Goal: Information Seeking & Learning: Learn about a topic

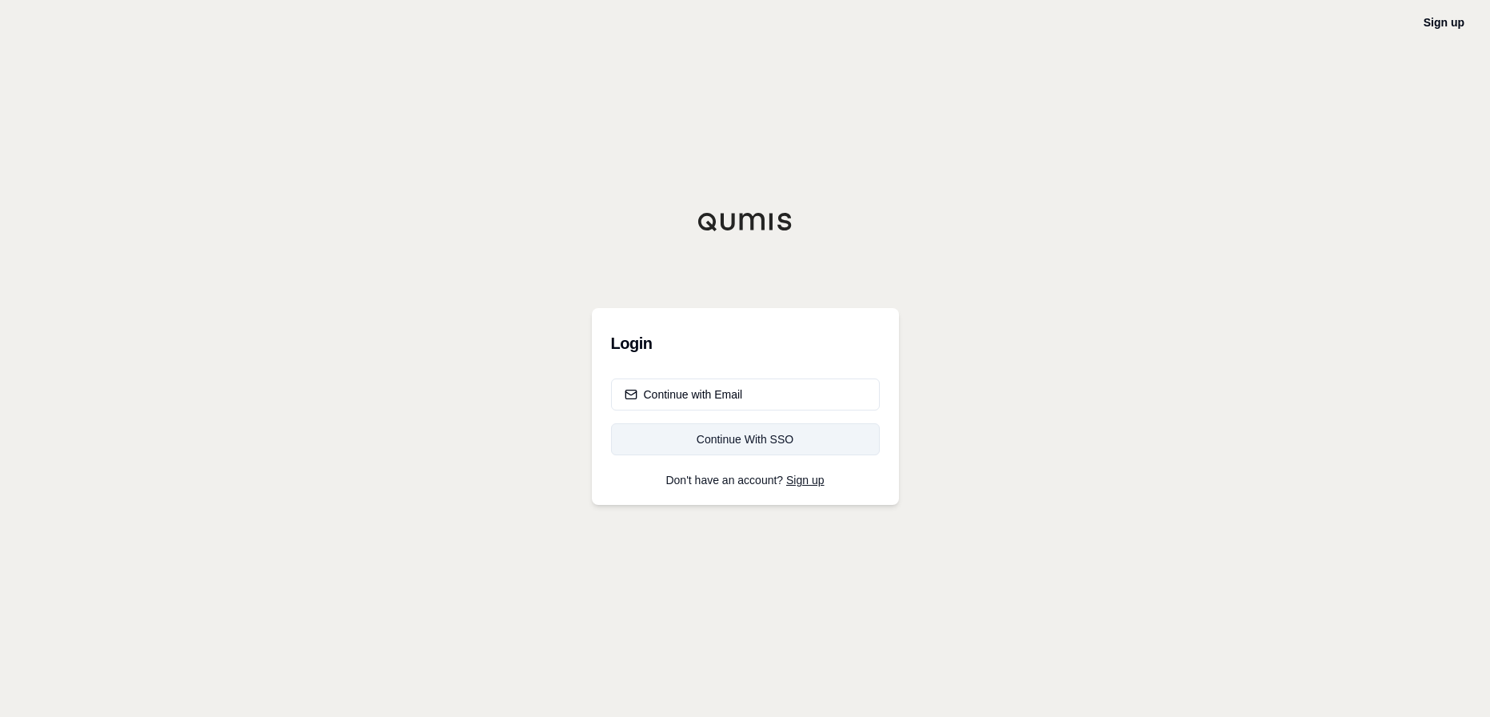
click at [737, 433] on div "Continue With SSO" at bounding box center [746, 439] width 242 height 16
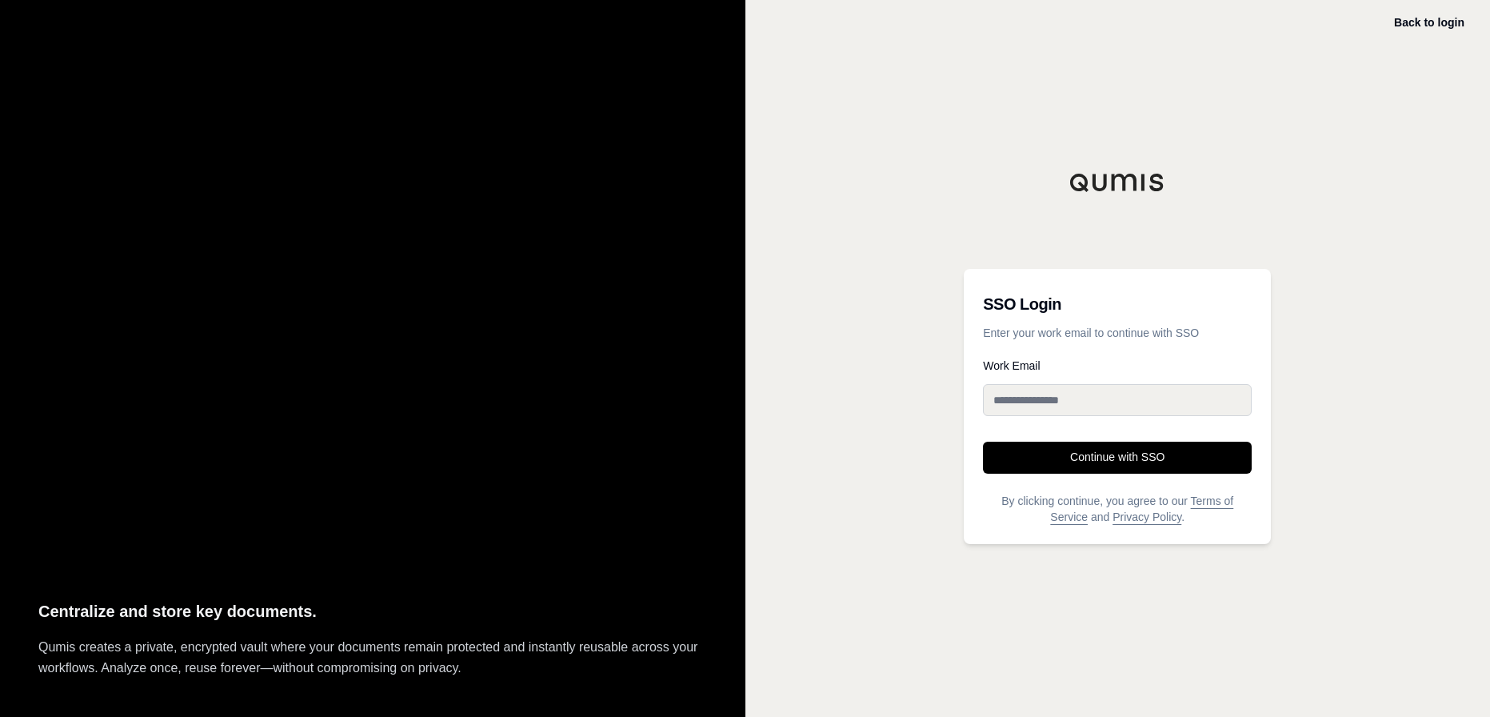
click at [1069, 394] on input "Work Email" at bounding box center [1117, 400] width 269 height 32
type input "**********"
click at [1126, 464] on button "Continue with SSO" at bounding box center [1117, 457] width 269 height 32
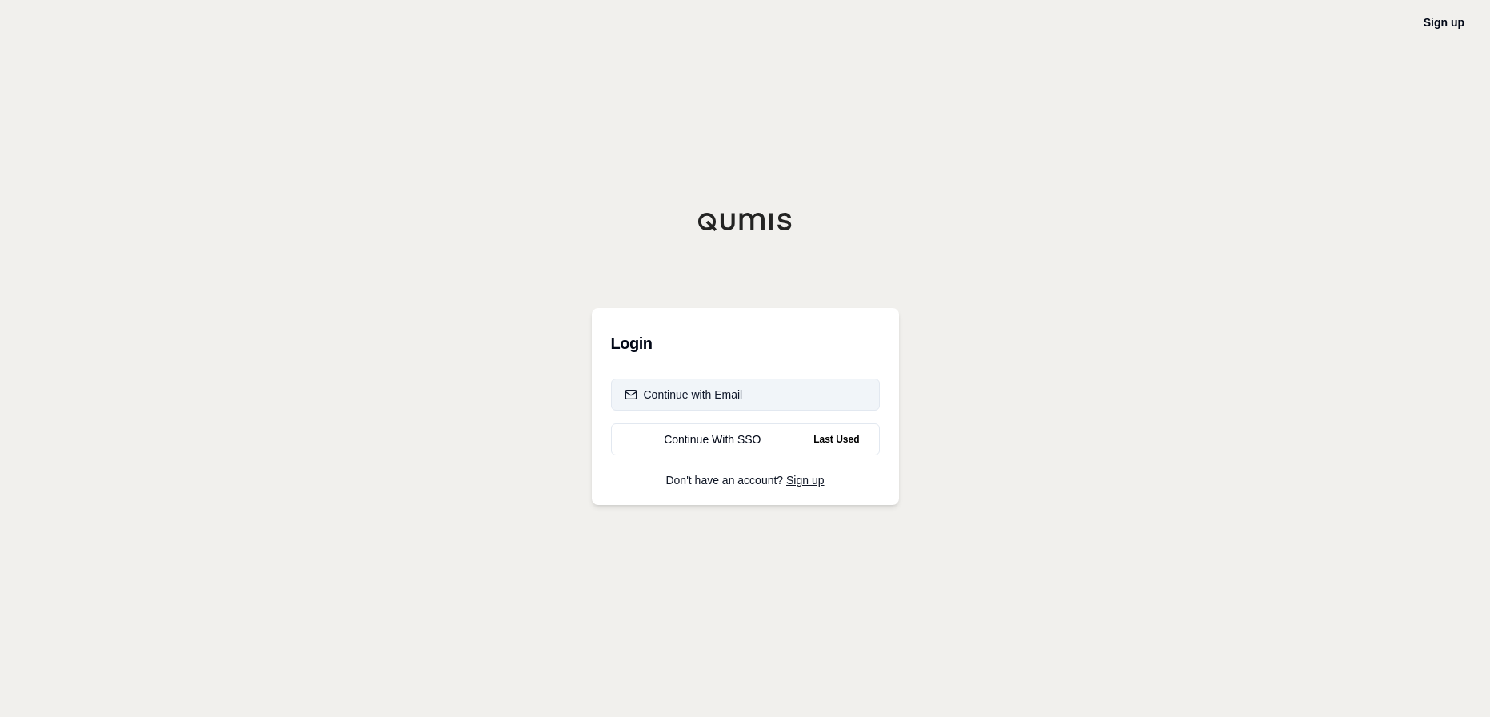
click at [704, 405] on button "Continue with Email" at bounding box center [745, 394] width 269 height 32
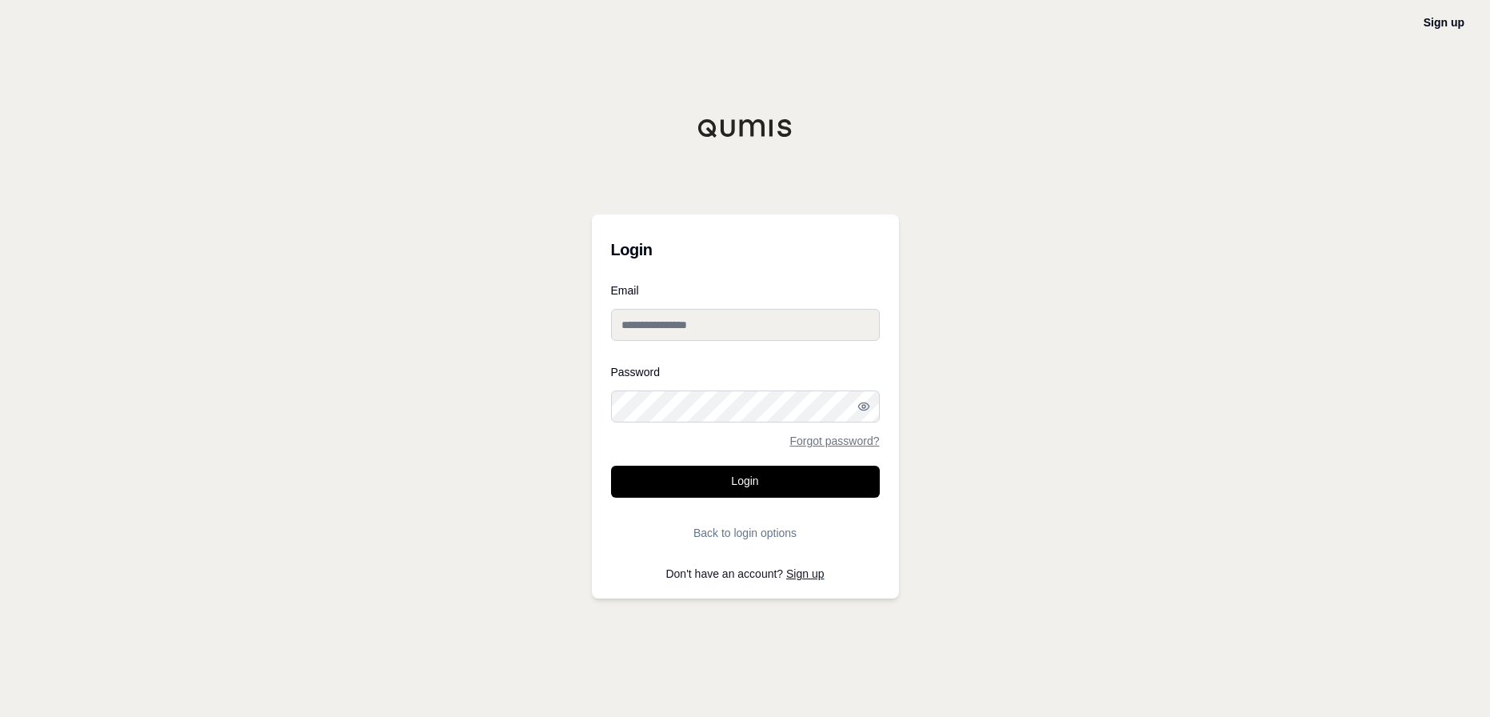
click at [727, 325] on input "Email" at bounding box center [745, 325] width 269 height 32
type input "**********"
click at [611, 465] on button "Login" at bounding box center [745, 481] width 269 height 32
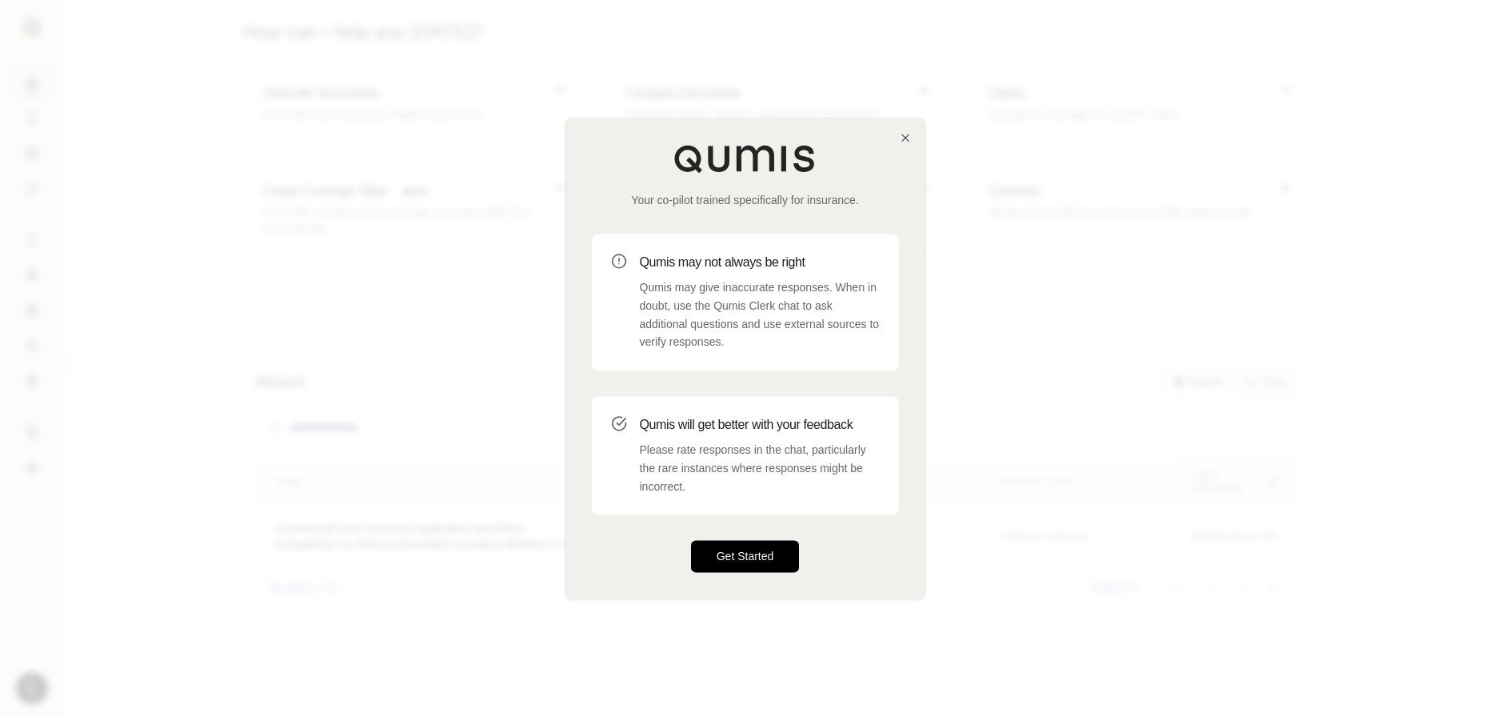
click at [765, 570] on button "Get Started" at bounding box center [745, 557] width 109 height 32
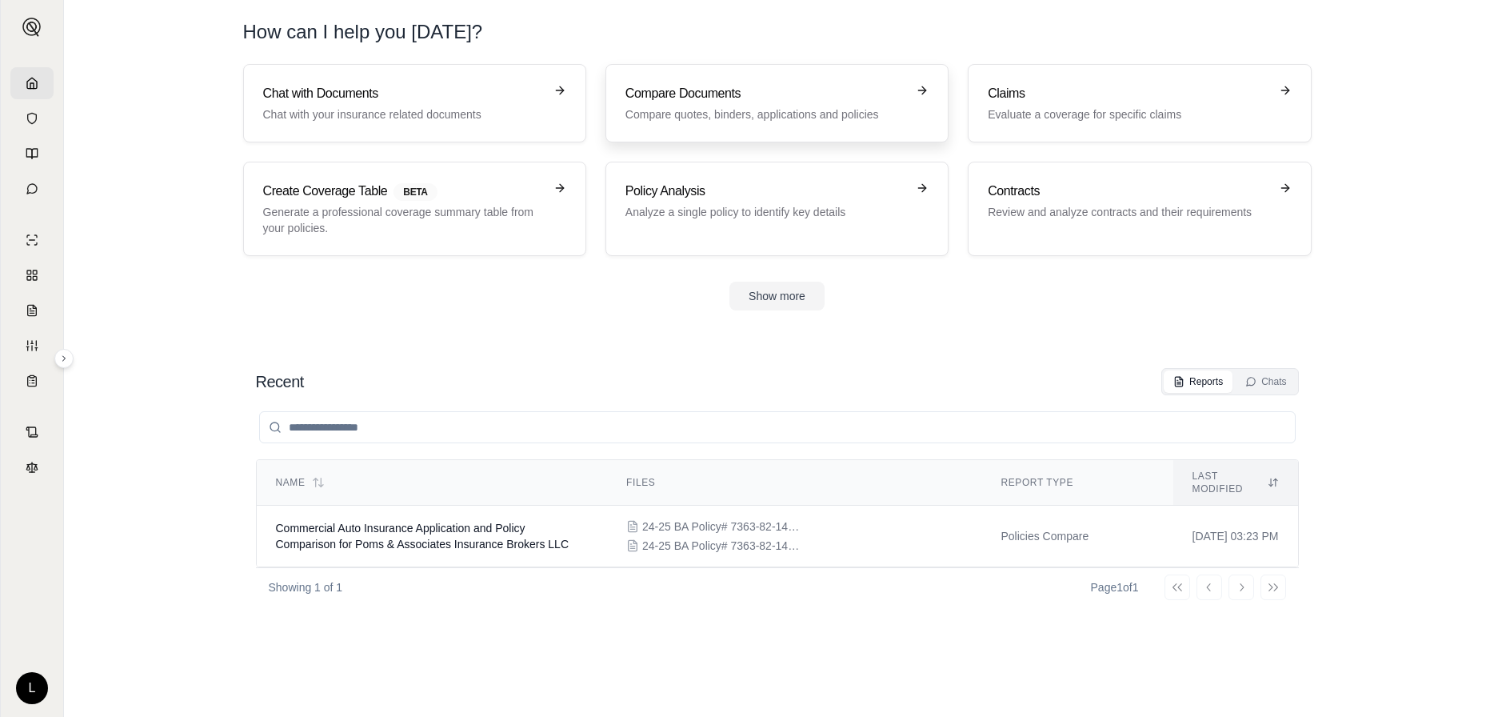
click at [815, 94] on h3 "Compare Documents" at bounding box center [765, 93] width 281 height 19
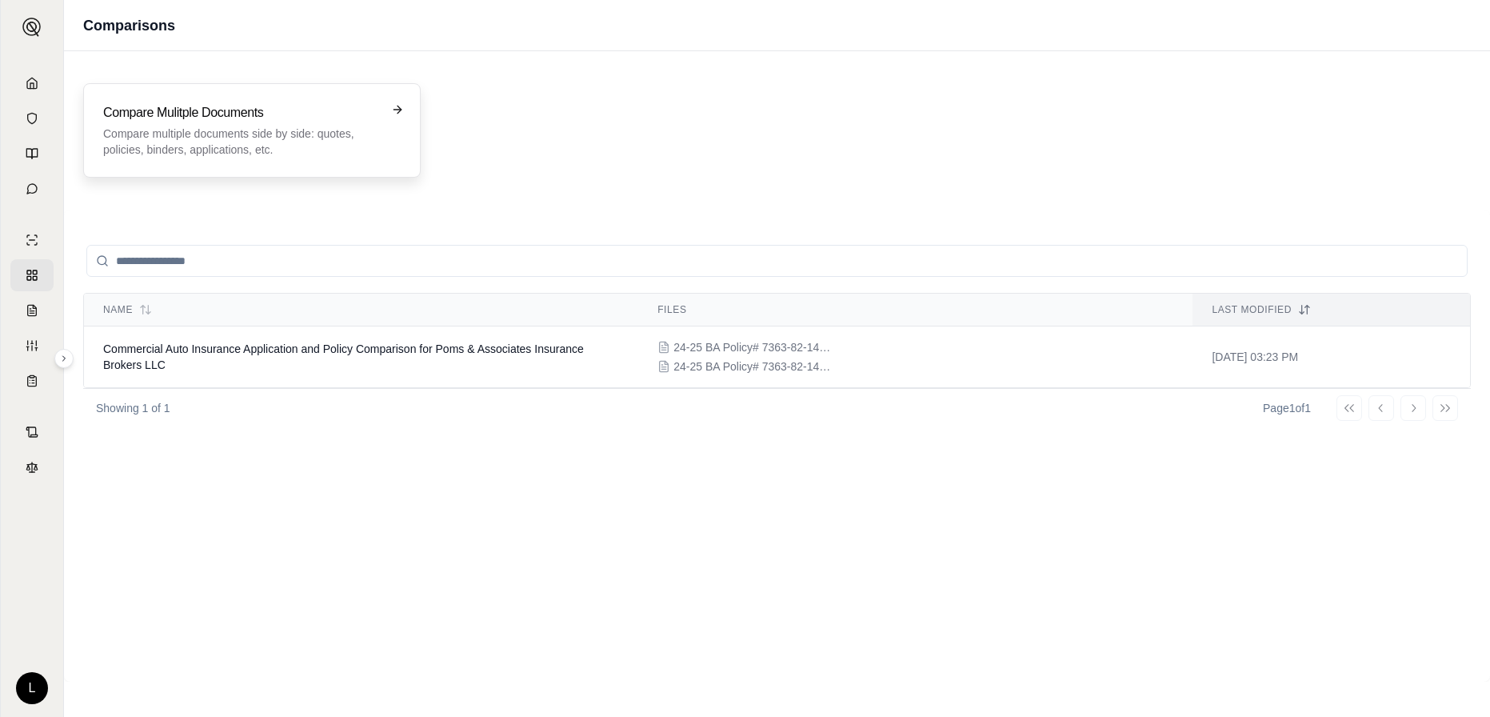
click at [309, 130] on p "Compare multiple documents side by side: quotes, policies, binders, application…" at bounding box center [240, 142] width 275 height 32
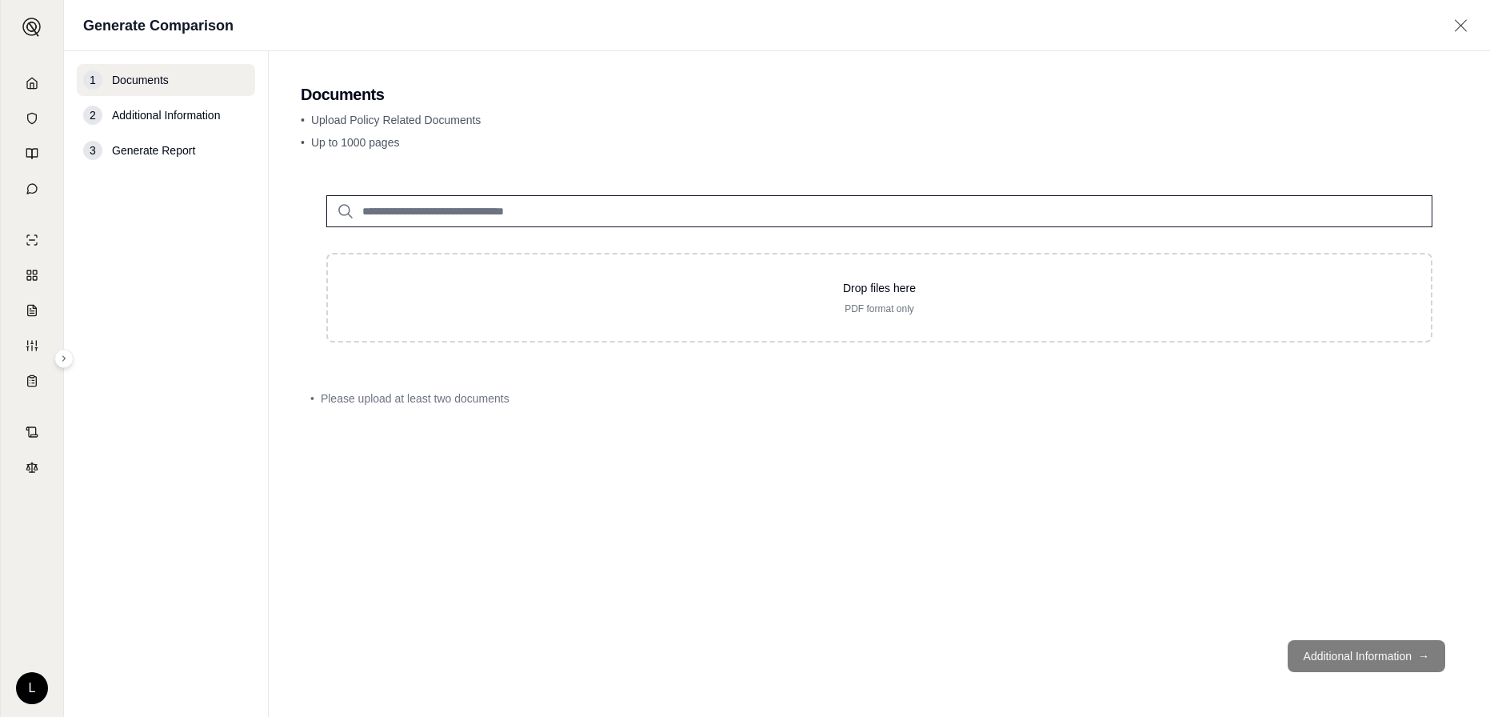
click at [517, 210] on input "search" at bounding box center [879, 211] width 1106 height 32
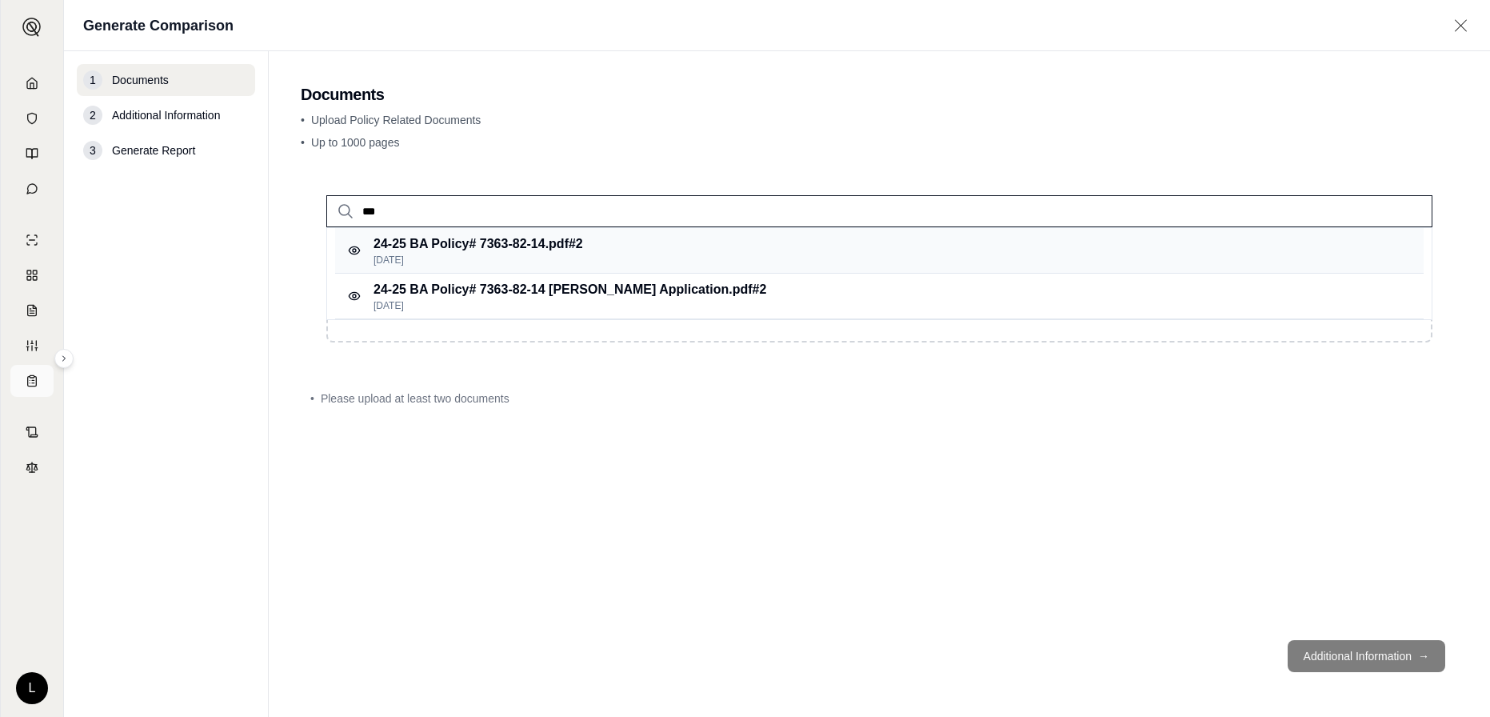
type input "***"
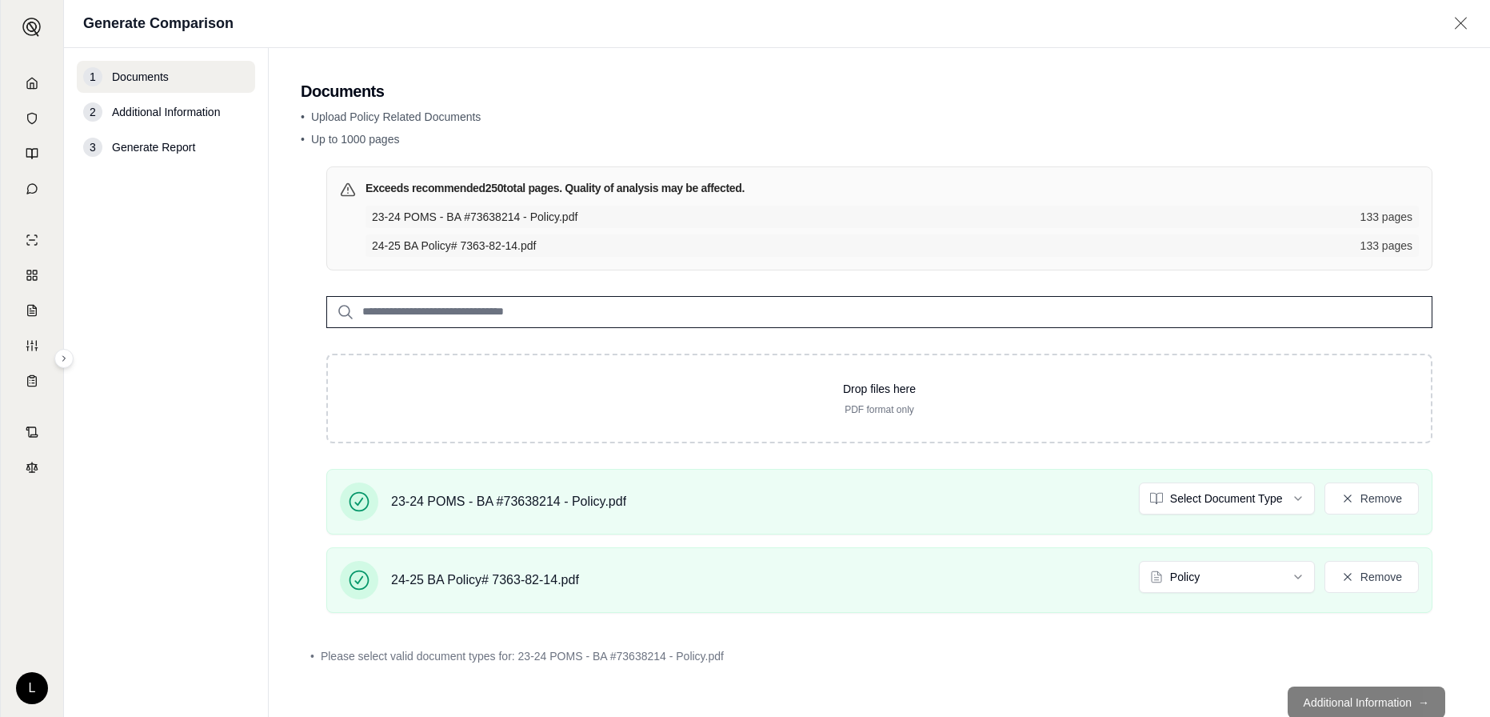
click at [1318, 705] on footer "Additional Information →" at bounding box center [879, 702] width 1157 height 58
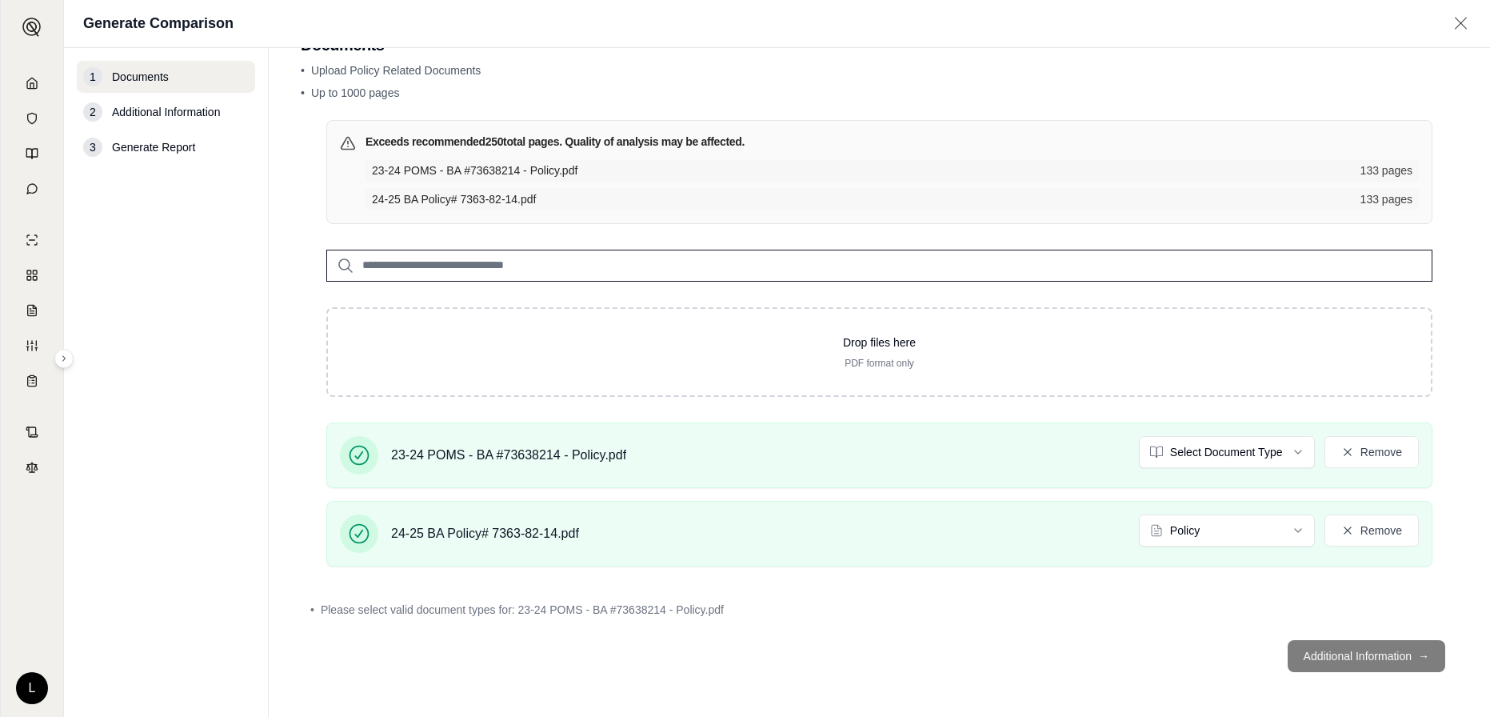
click at [1342, 659] on footer "Additional Information →" at bounding box center [879, 656] width 1157 height 58
click at [1184, 448] on html "L Generate Comparison 1 Documents 2 Additional Information 3 Generate Report Do…" at bounding box center [745, 358] width 1490 height 717
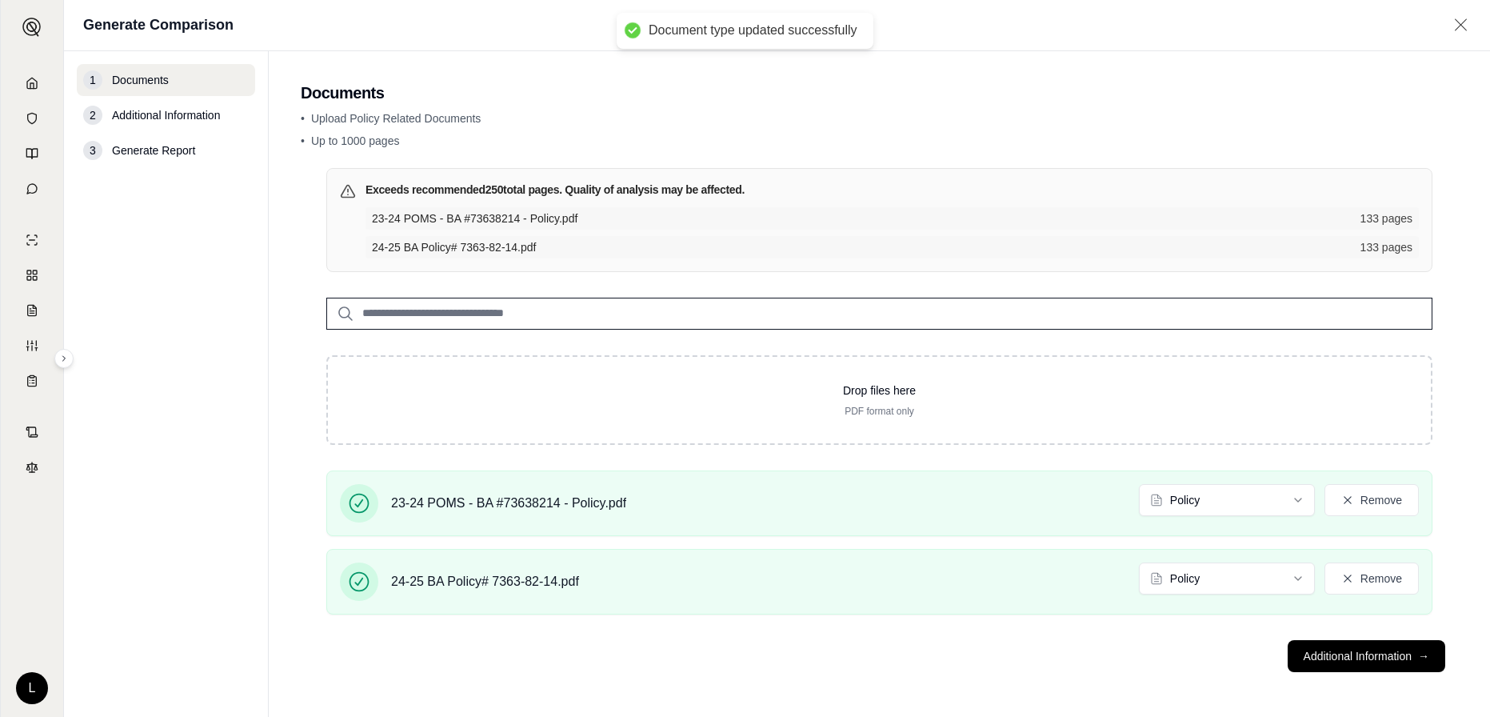
drag, startPoint x: 1298, startPoint y: 649, endPoint x: 1126, endPoint y: 665, distance: 172.8
click at [1299, 649] on button "Additional Information →" at bounding box center [1367, 656] width 158 height 32
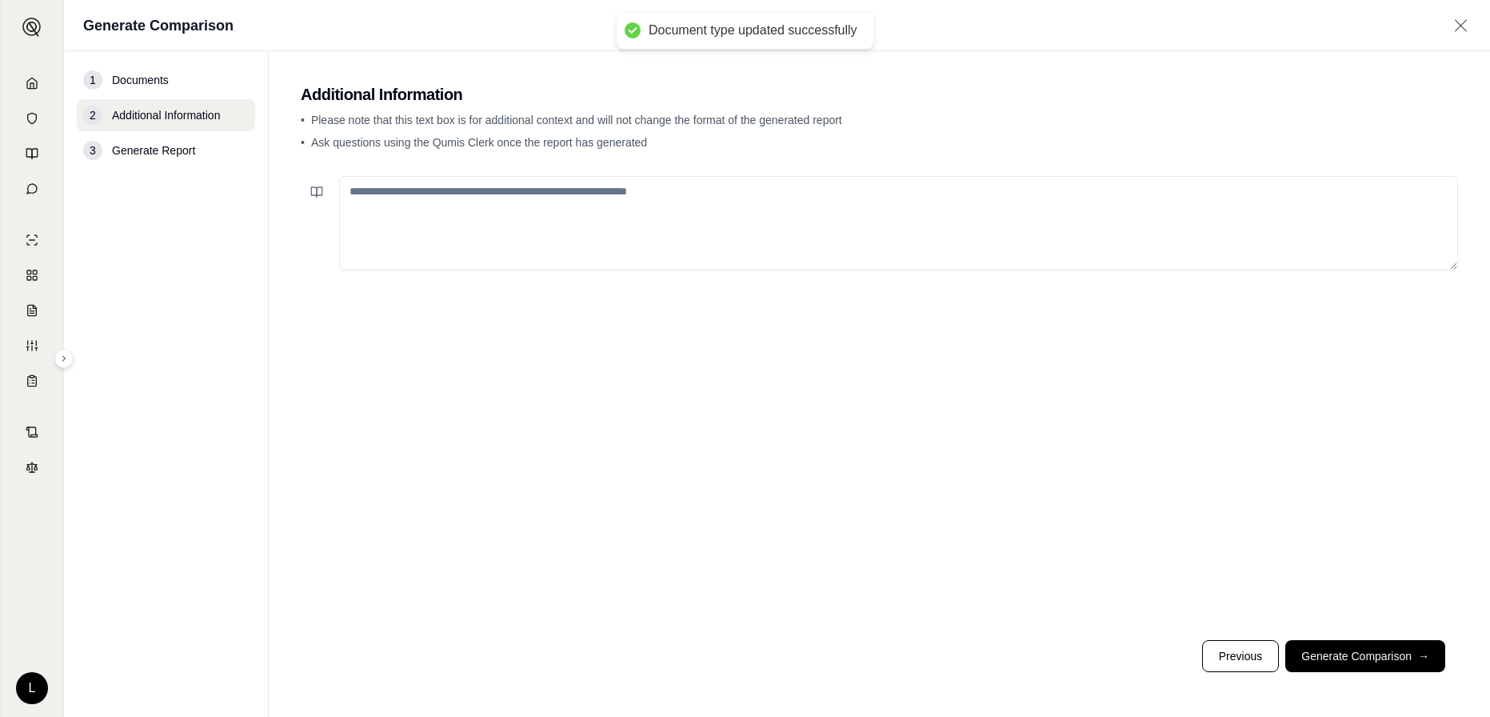
scroll to position [0, 0]
click at [1329, 659] on button "Generate Comparison →" at bounding box center [1365, 656] width 160 height 32
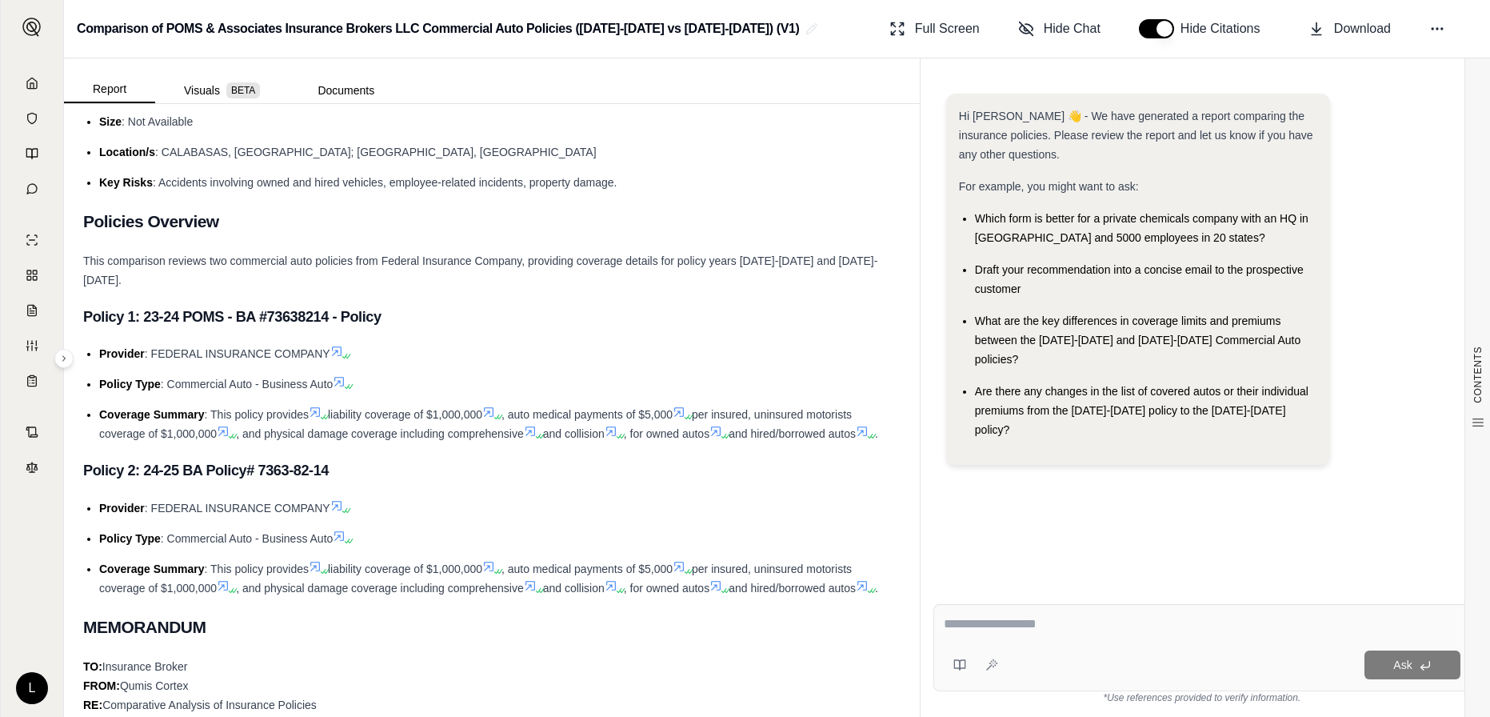
scroll to position [240, 0]
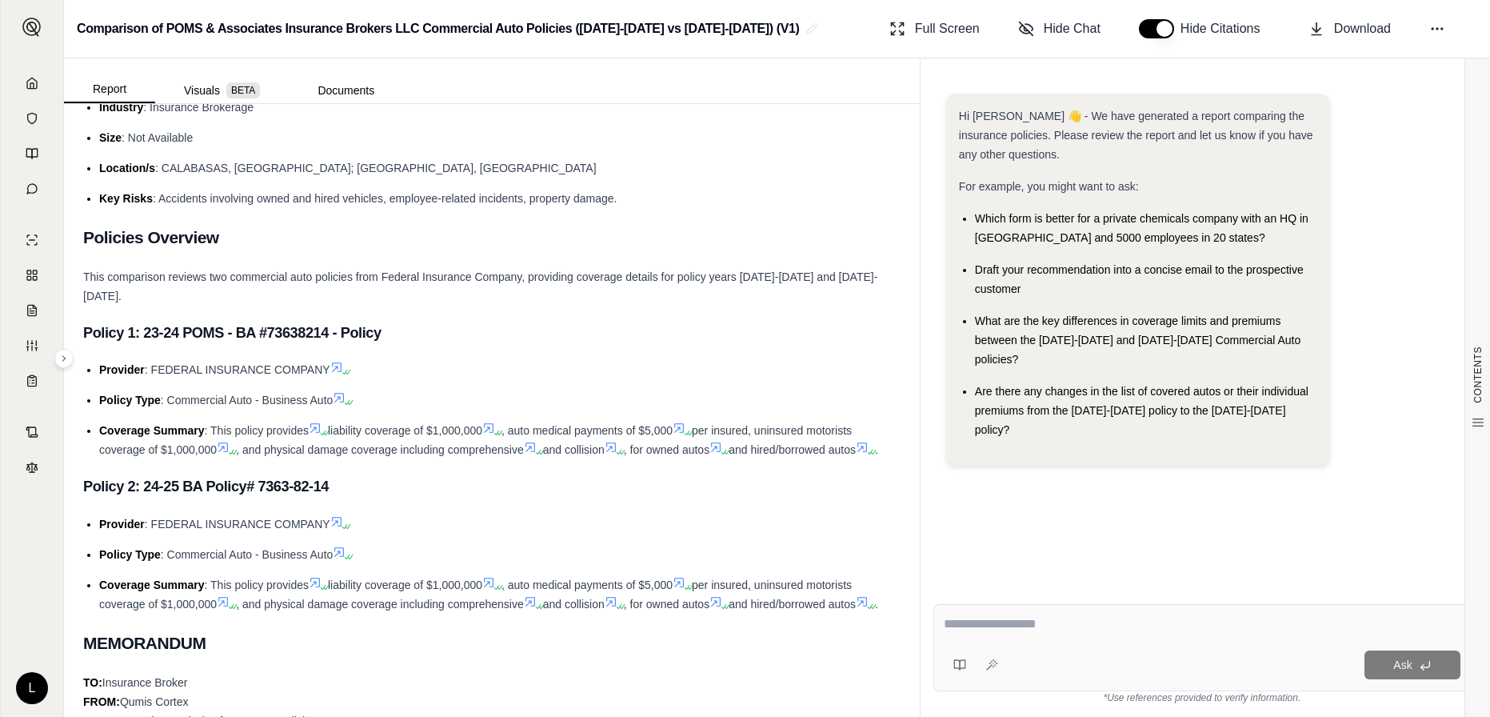
drag, startPoint x: 575, startPoint y: 544, endPoint x: 631, endPoint y: 463, distance: 98.3
drag, startPoint x: 631, startPoint y: 463, endPoint x: 461, endPoint y: 524, distance: 180.9
click at [461, 524] on li "Provider : FEDERAL INSURANCE COMPANY" at bounding box center [499, 523] width 801 height 19
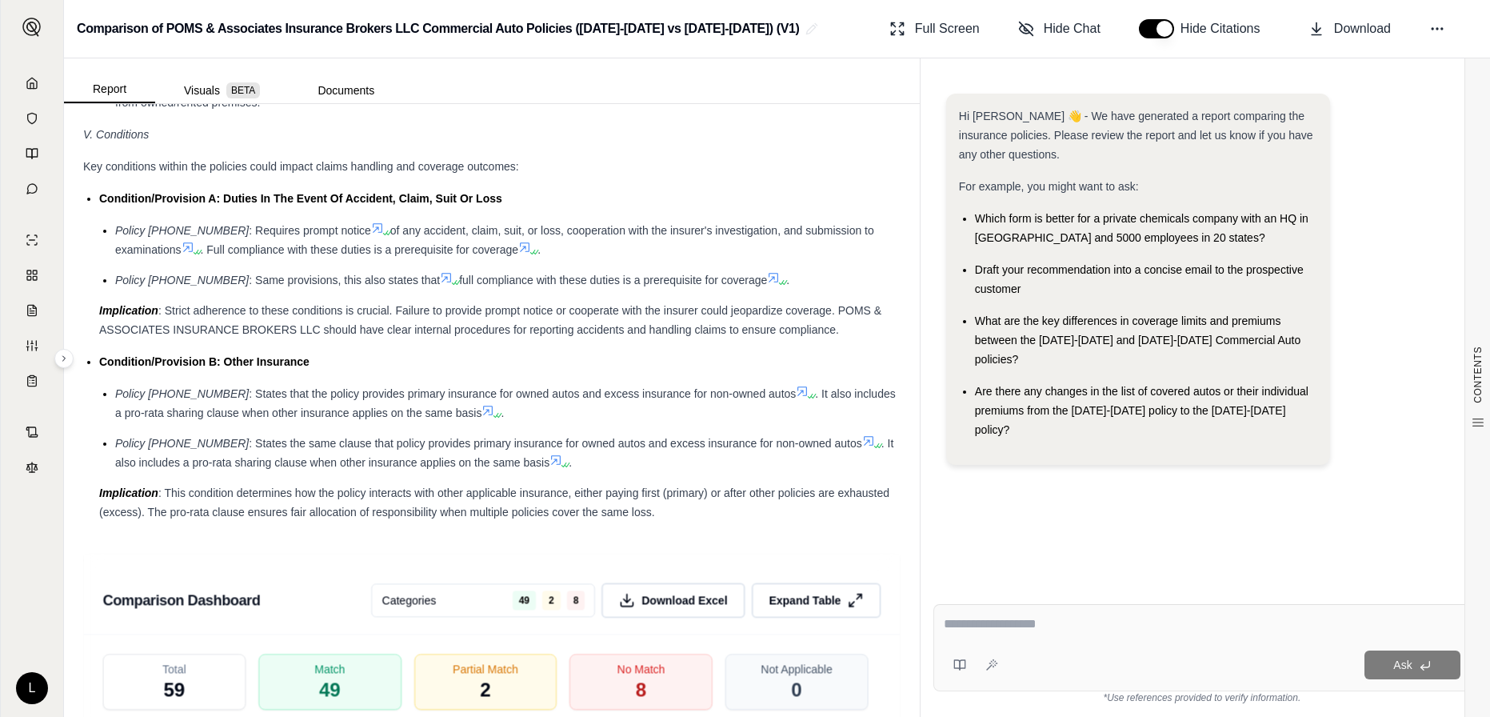
scroll to position [2959, 0]
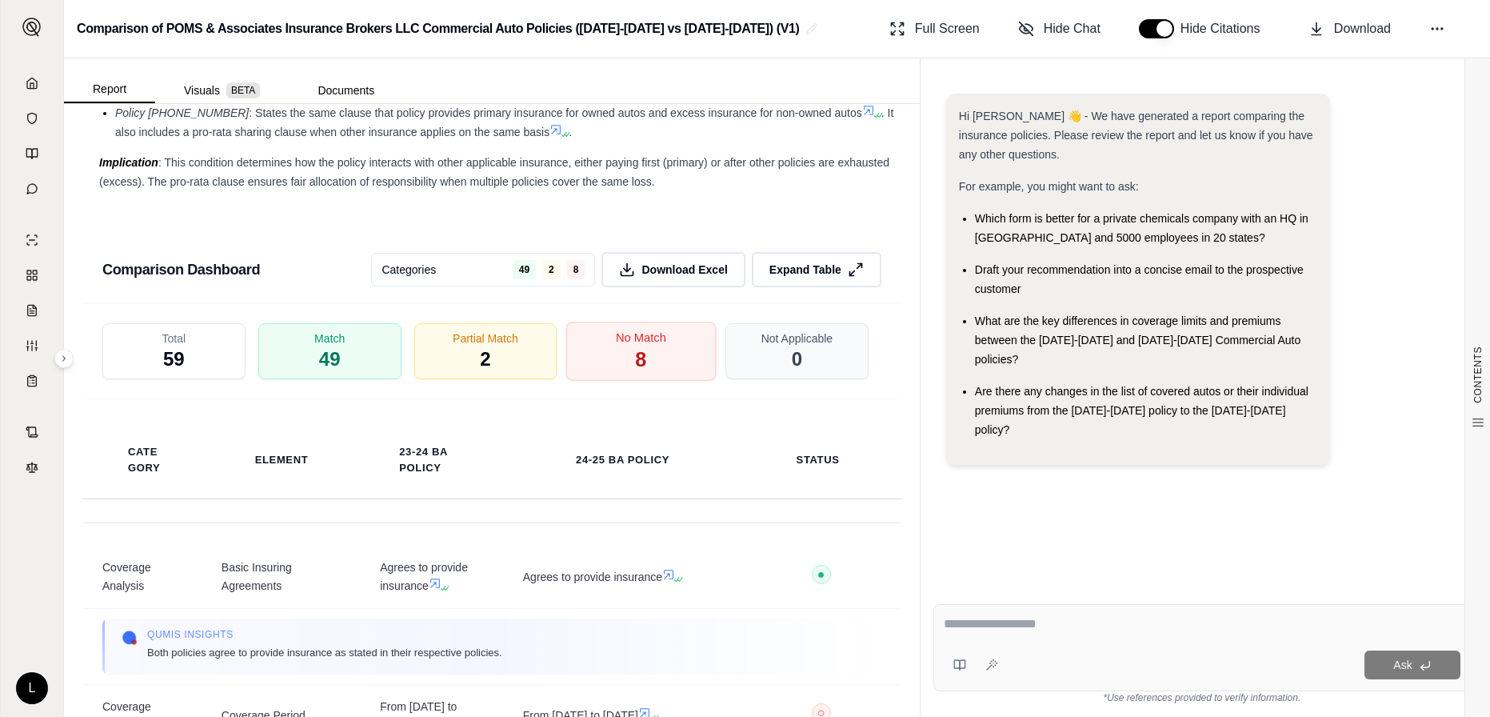
click at [627, 341] on span "No Match" at bounding box center [641, 337] width 50 height 17
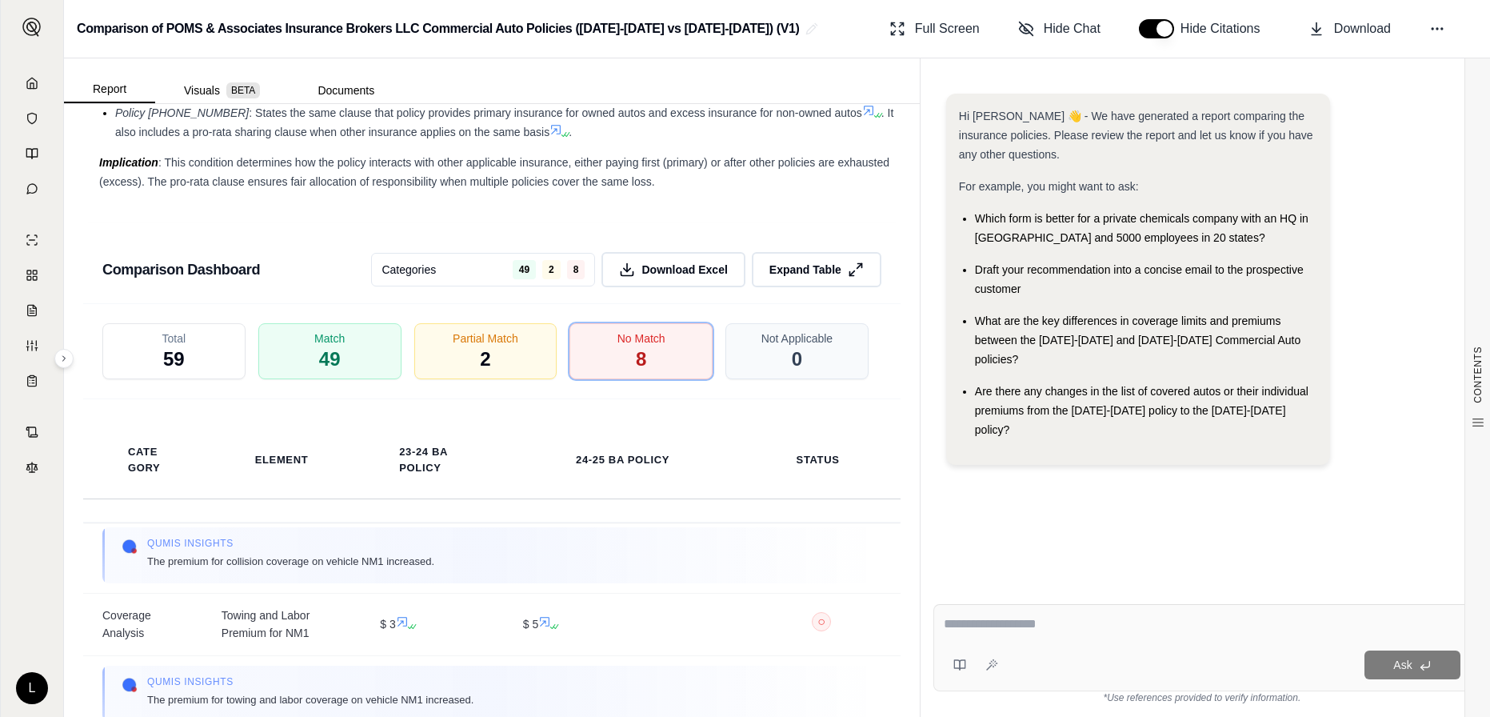
scroll to position [1069, 0]
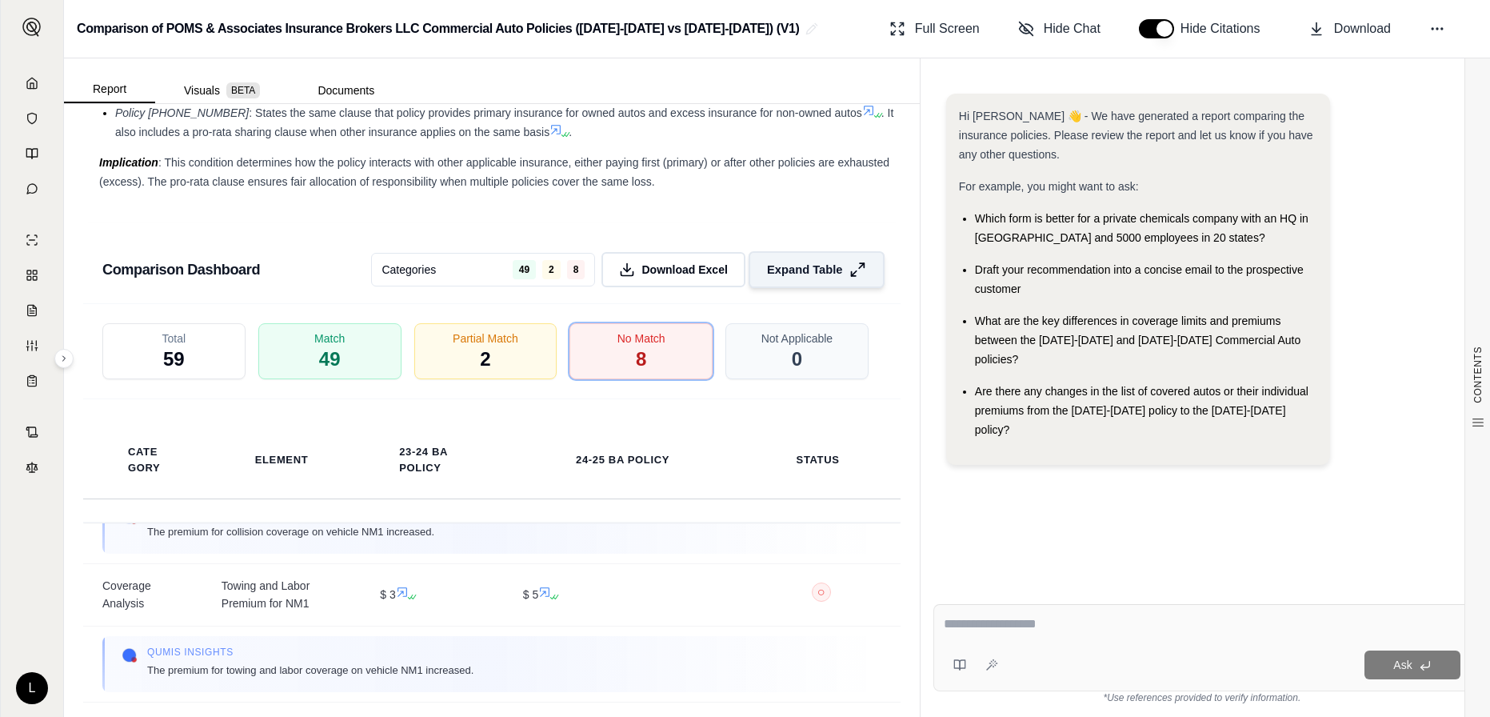
click at [788, 272] on span "Expand Table" at bounding box center [804, 270] width 75 height 17
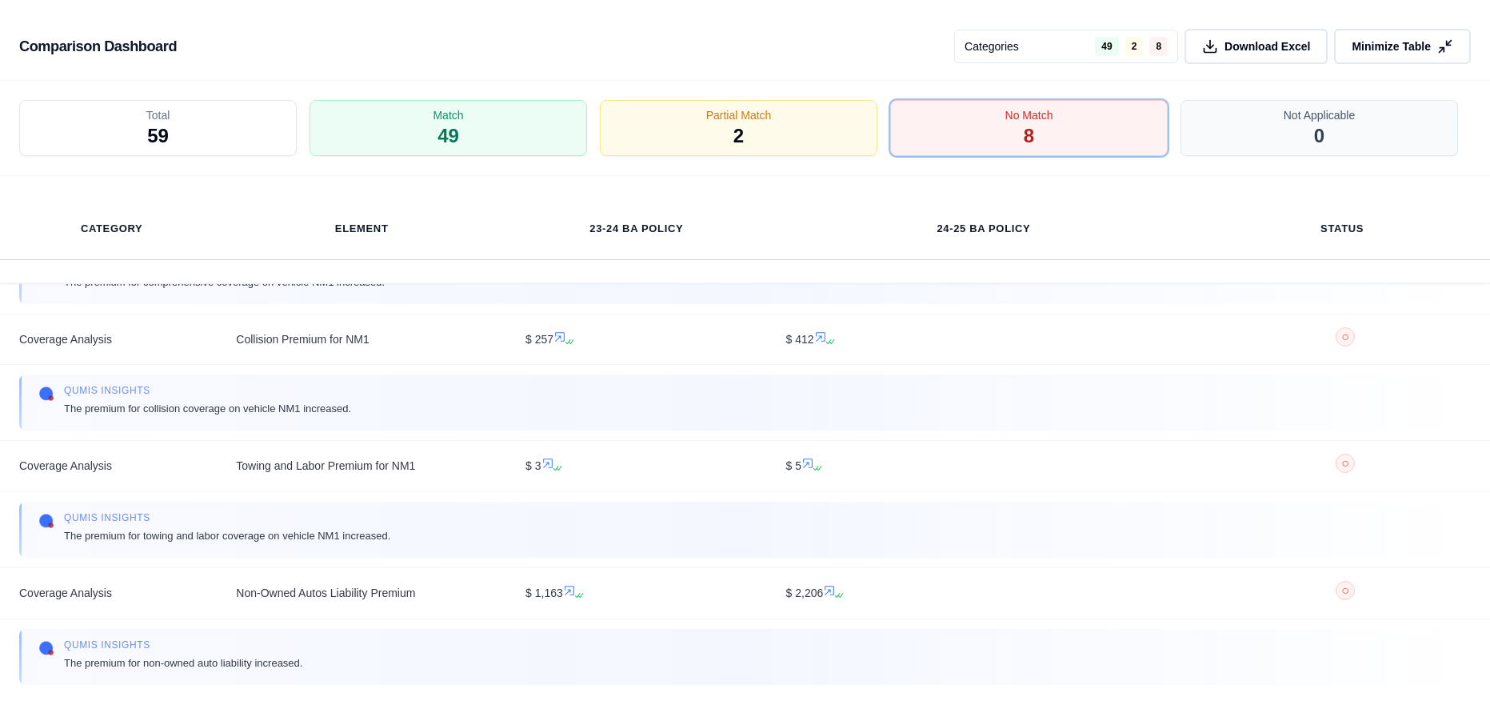
click at [849, 96] on div "Total 59 Match 49 Partial Match 2 No Match 8 Not Applicable 0" at bounding box center [745, 128] width 1490 height 95
click at [960, 130] on div "No Match 8" at bounding box center [1028, 128] width 291 height 59
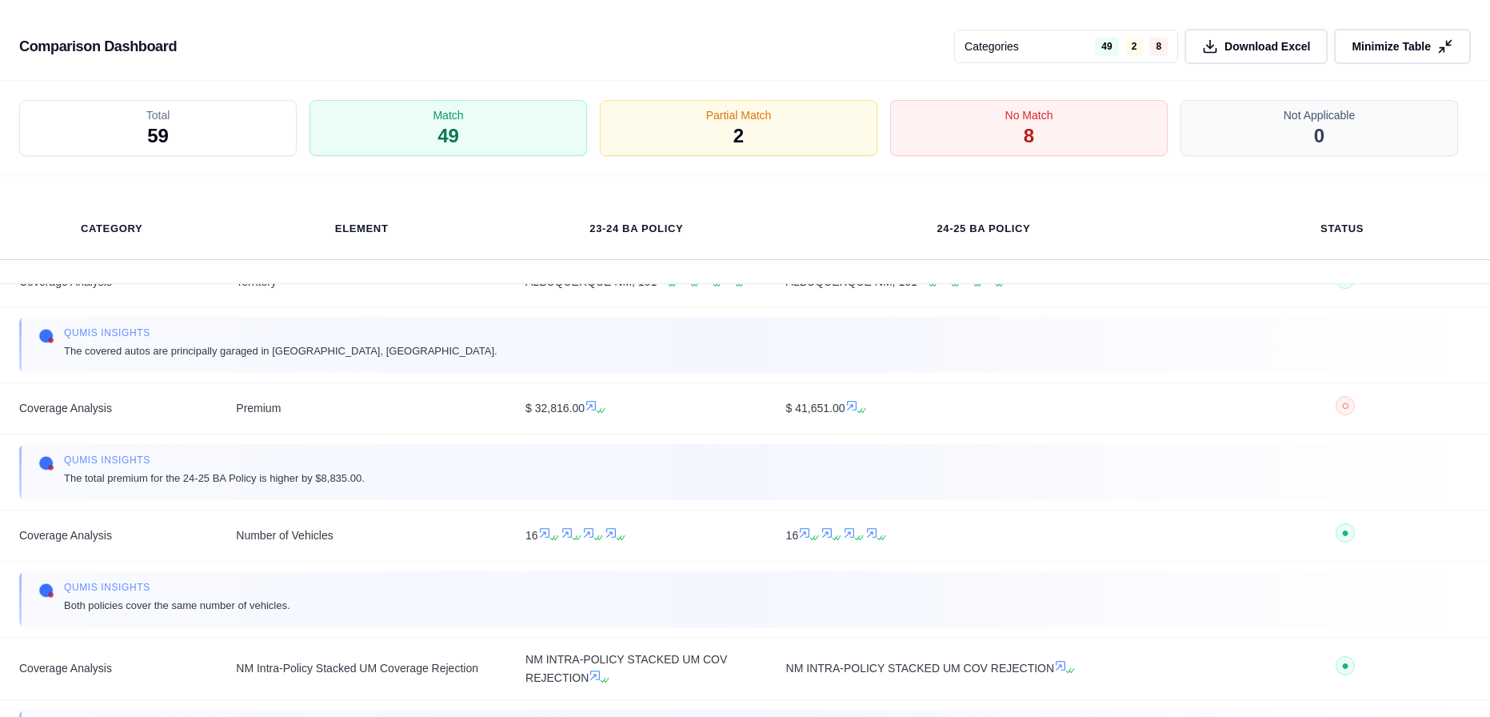
scroll to position [988, 0]
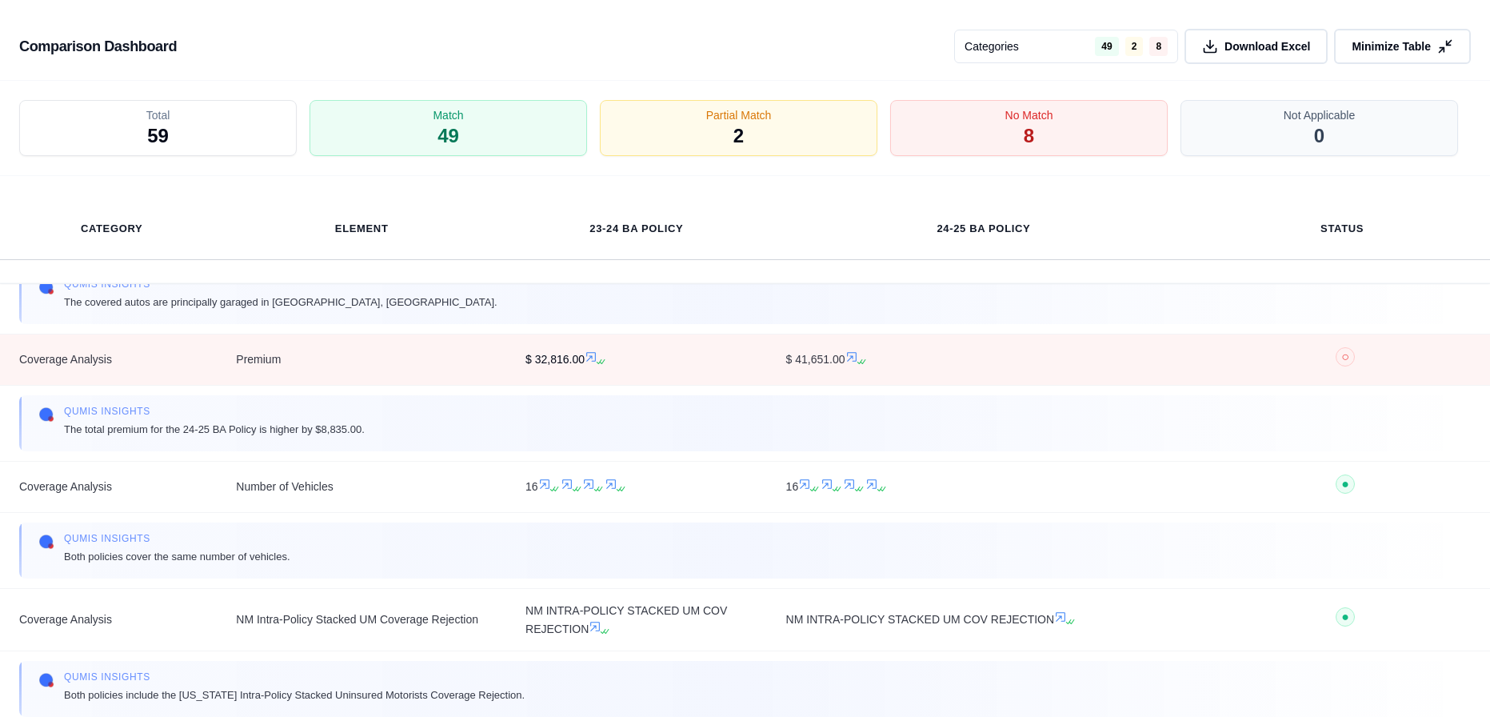
click at [661, 366] on span "$ 32,816.00" at bounding box center [636, 359] width 222 height 18
click at [288, 357] on span "Premium" at bounding box center [361, 359] width 251 height 18
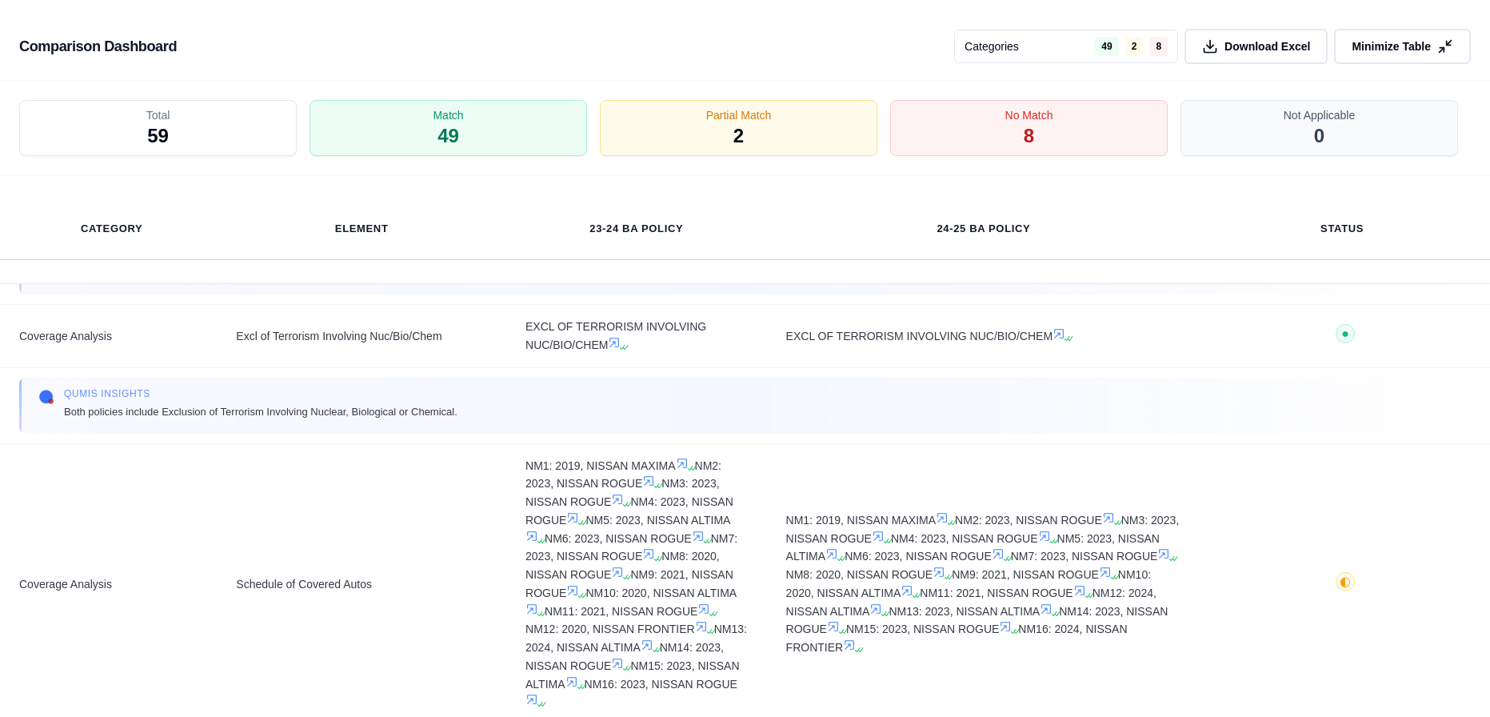
scroll to position [1947, 0]
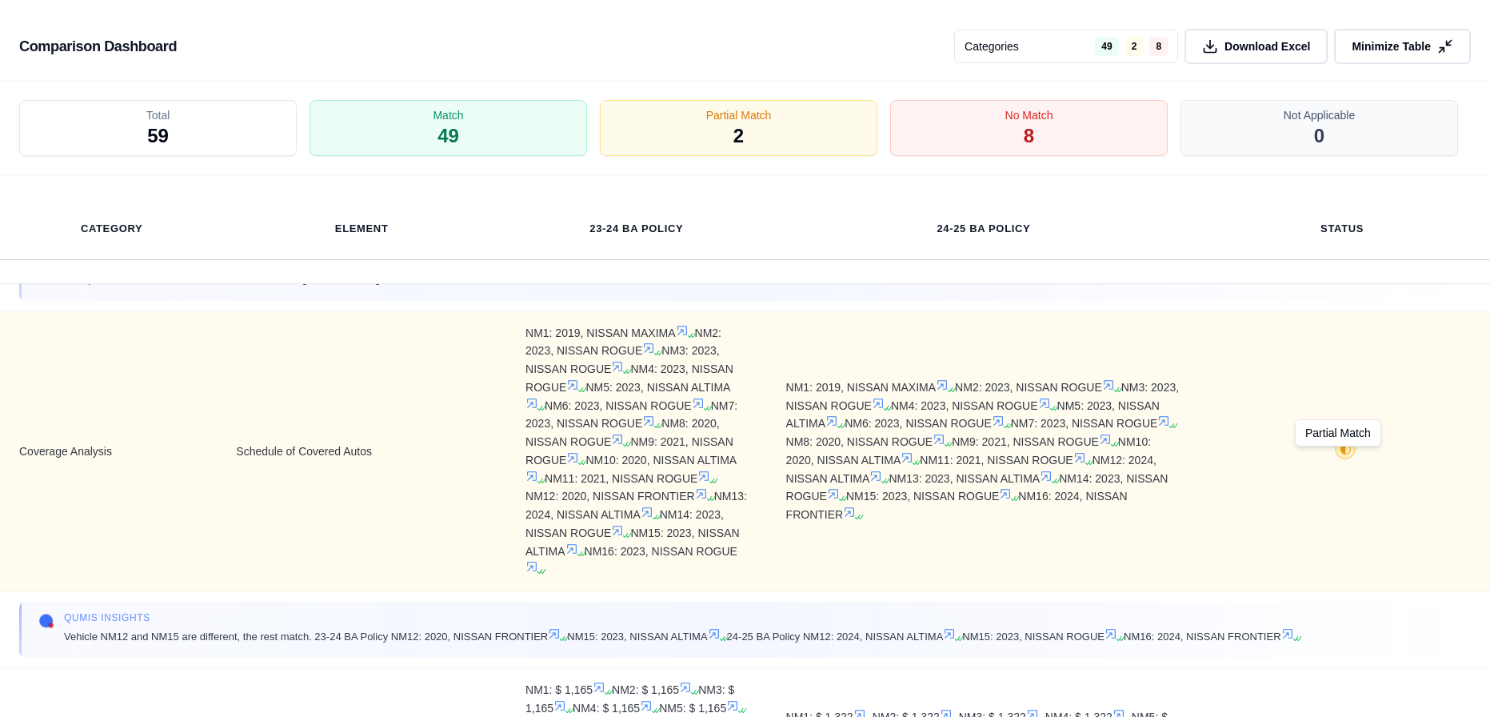
click at [1340, 455] on span "◐" at bounding box center [1345, 448] width 11 height 13
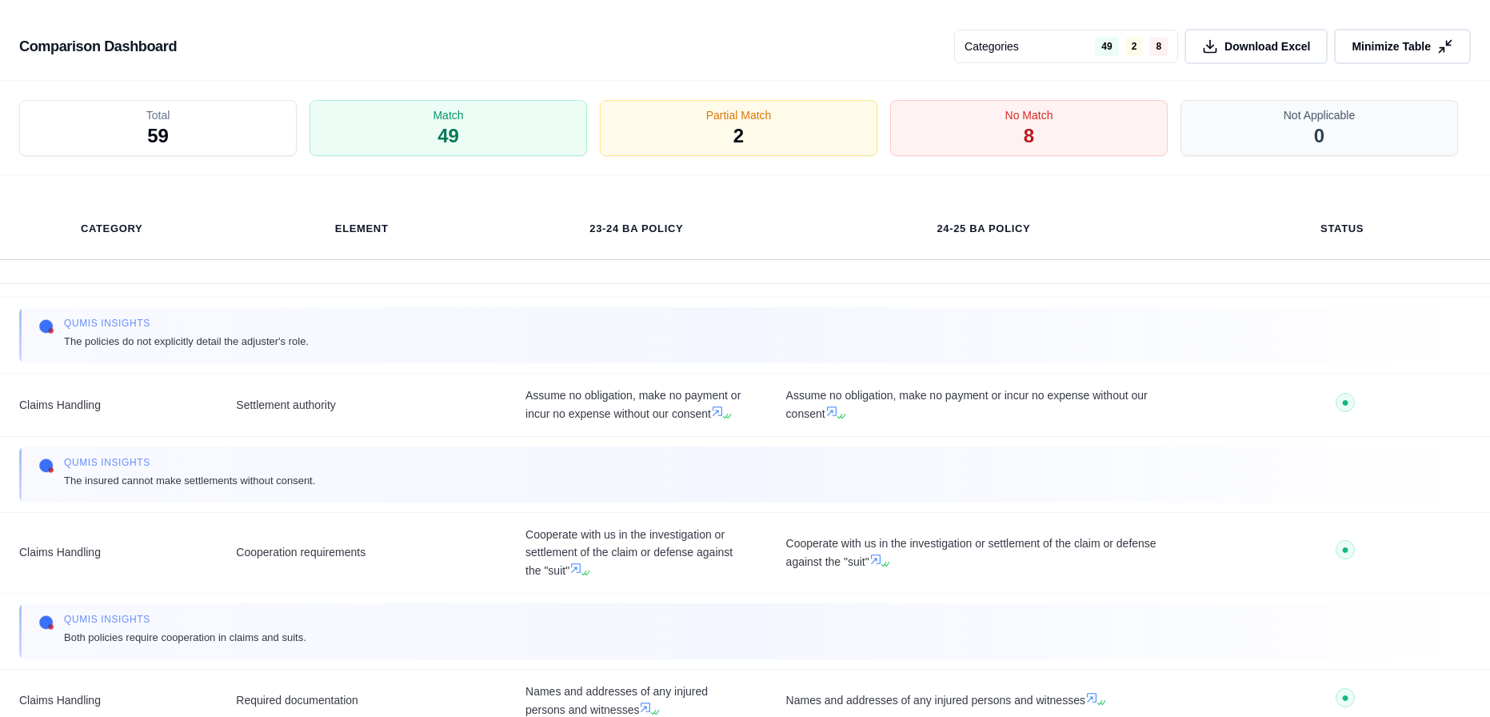
scroll to position [7386, 0]
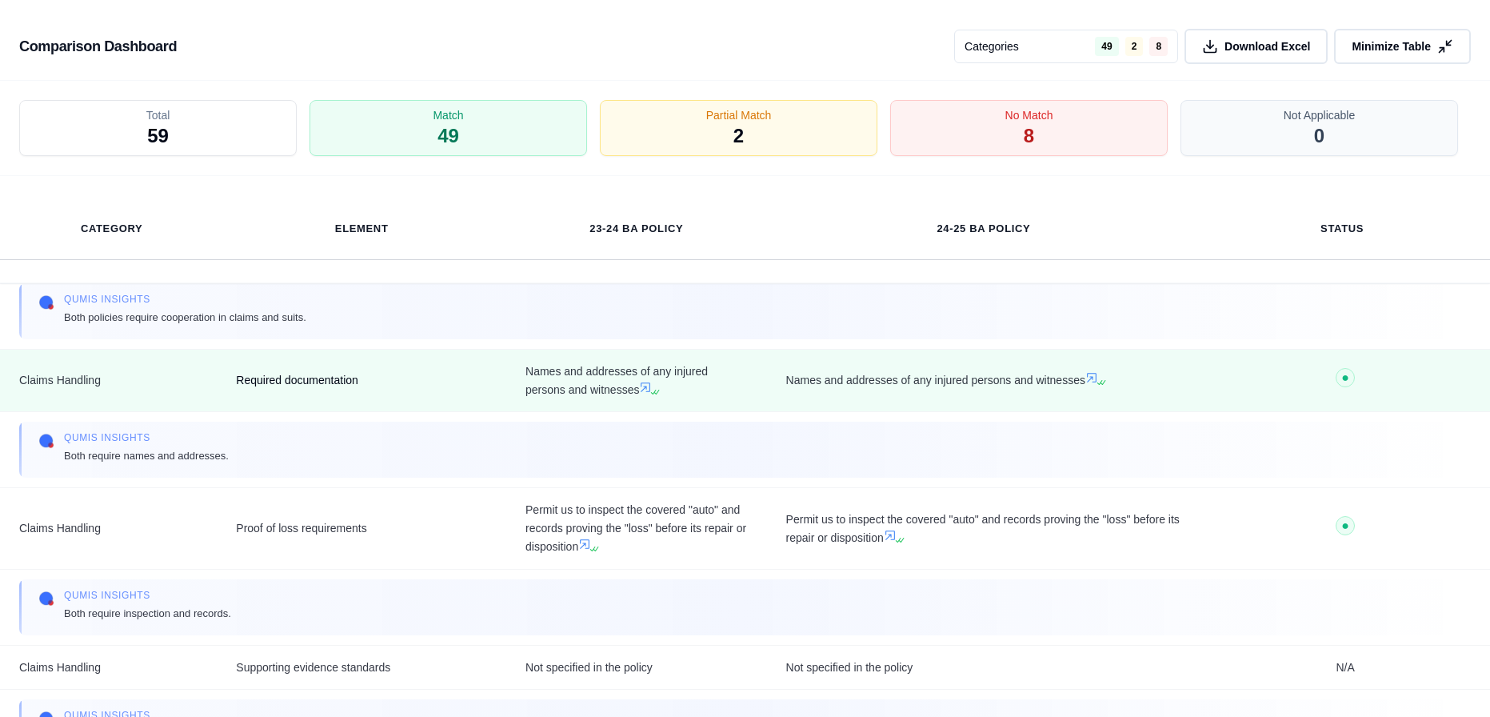
click at [486, 367] on td "Required documentation" at bounding box center [362, 380] width 290 height 63
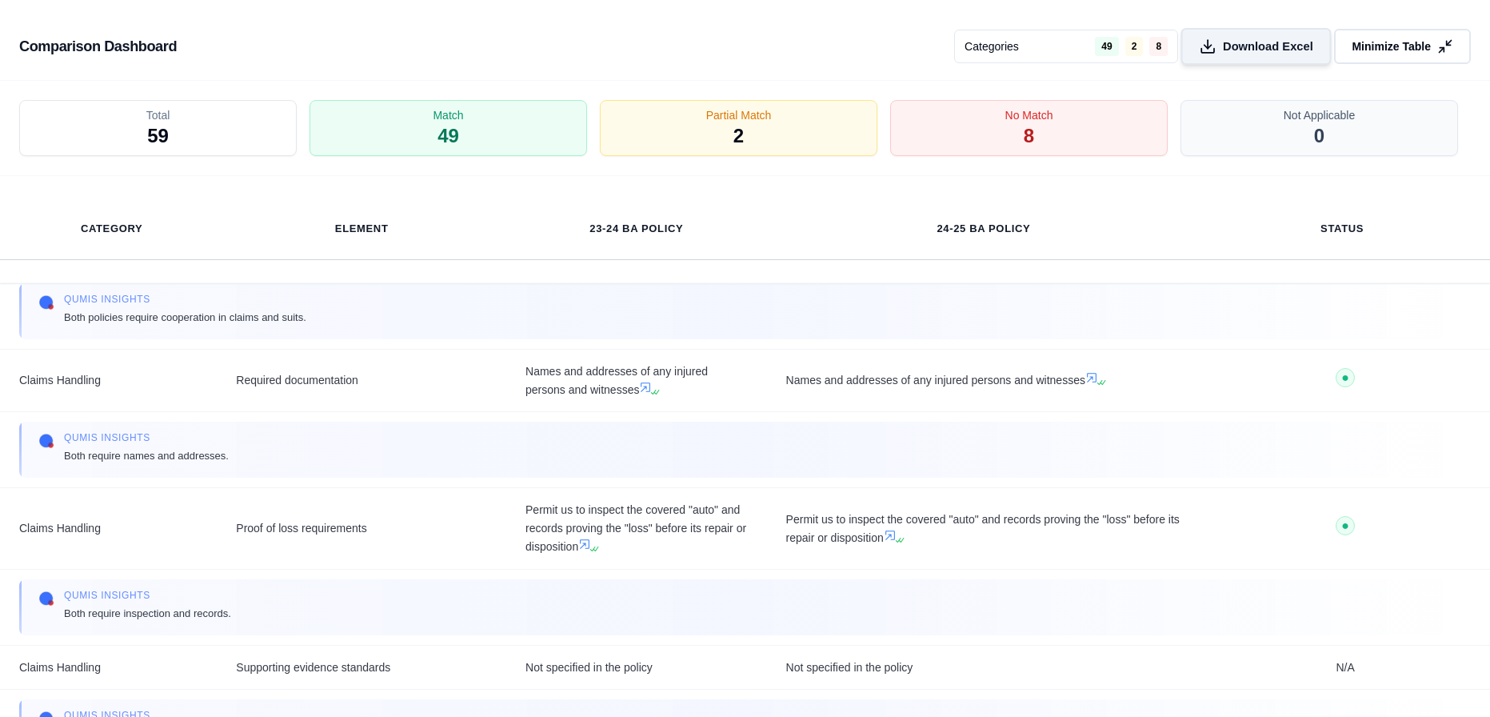
click at [1245, 46] on span "Download Excel" at bounding box center [1268, 46] width 90 height 17
drag, startPoint x: 1376, startPoint y: 49, endPoint x: 955, endPoint y: 115, distance: 426.7
click at [1376, 49] on span "Minimize Table" at bounding box center [1391, 46] width 79 height 16
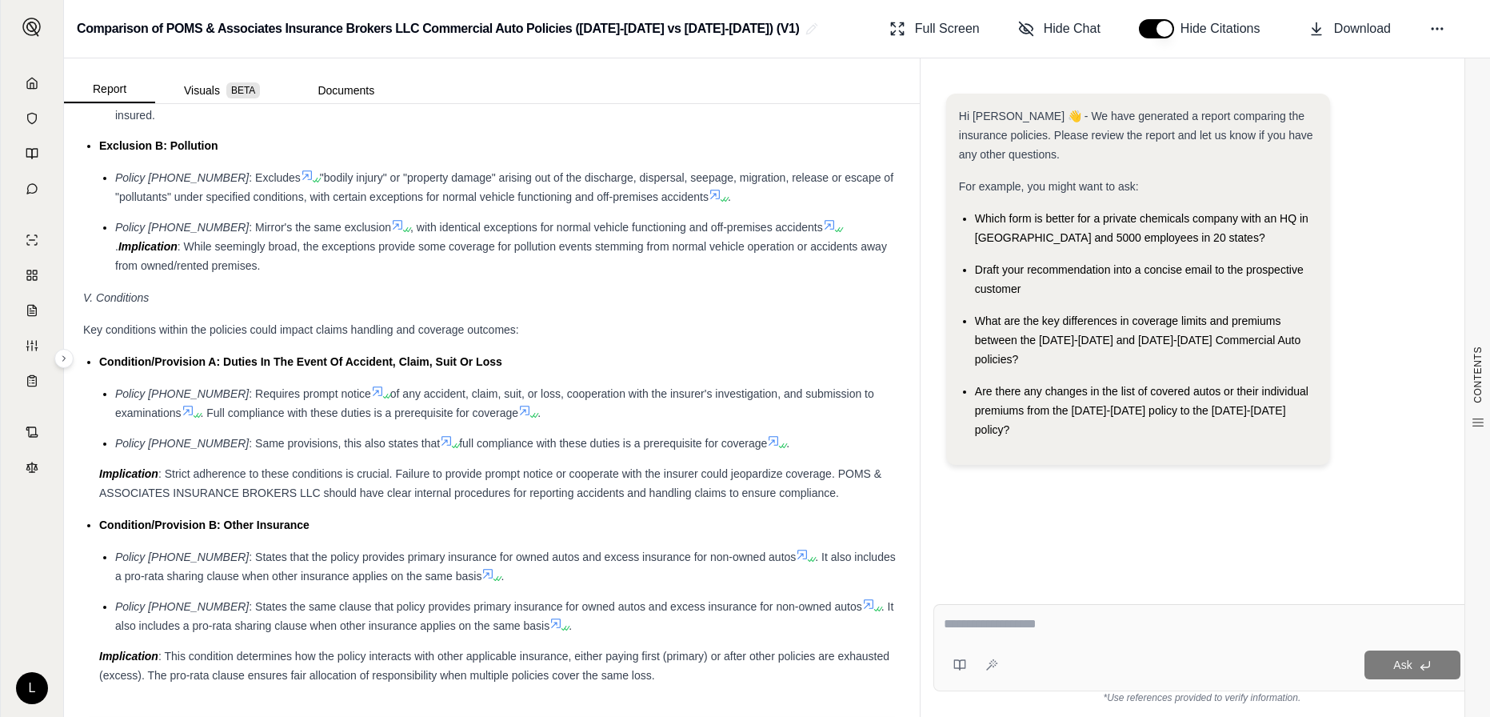
click at [1079, 335] on span "What are the key differences in coverage limits and premiums between the [DATE]…" at bounding box center [1137, 339] width 325 height 51
click at [994, 334] on span "What are the key differences in coverage limits and premiums between the [DATE]…" at bounding box center [1137, 339] width 325 height 51
drag, startPoint x: 975, startPoint y: 321, endPoint x: 1309, endPoint y: 337, distance: 334.7
click at [1309, 337] on div "What are the key differences in coverage limits and premiums between the [DATE]…" at bounding box center [1146, 340] width 342 height 58
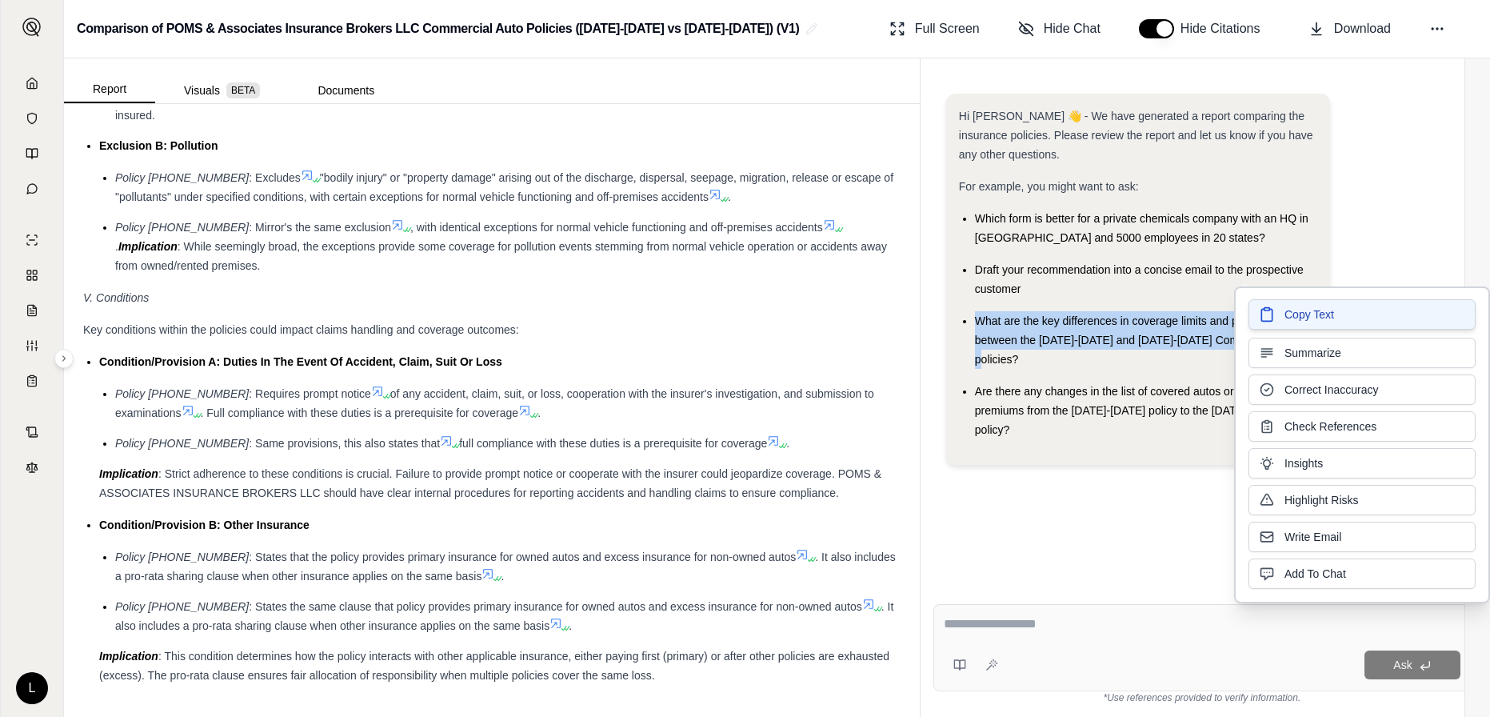
click at [1272, 321] on icon at bounding box center [1266, 315] width 10 height 12
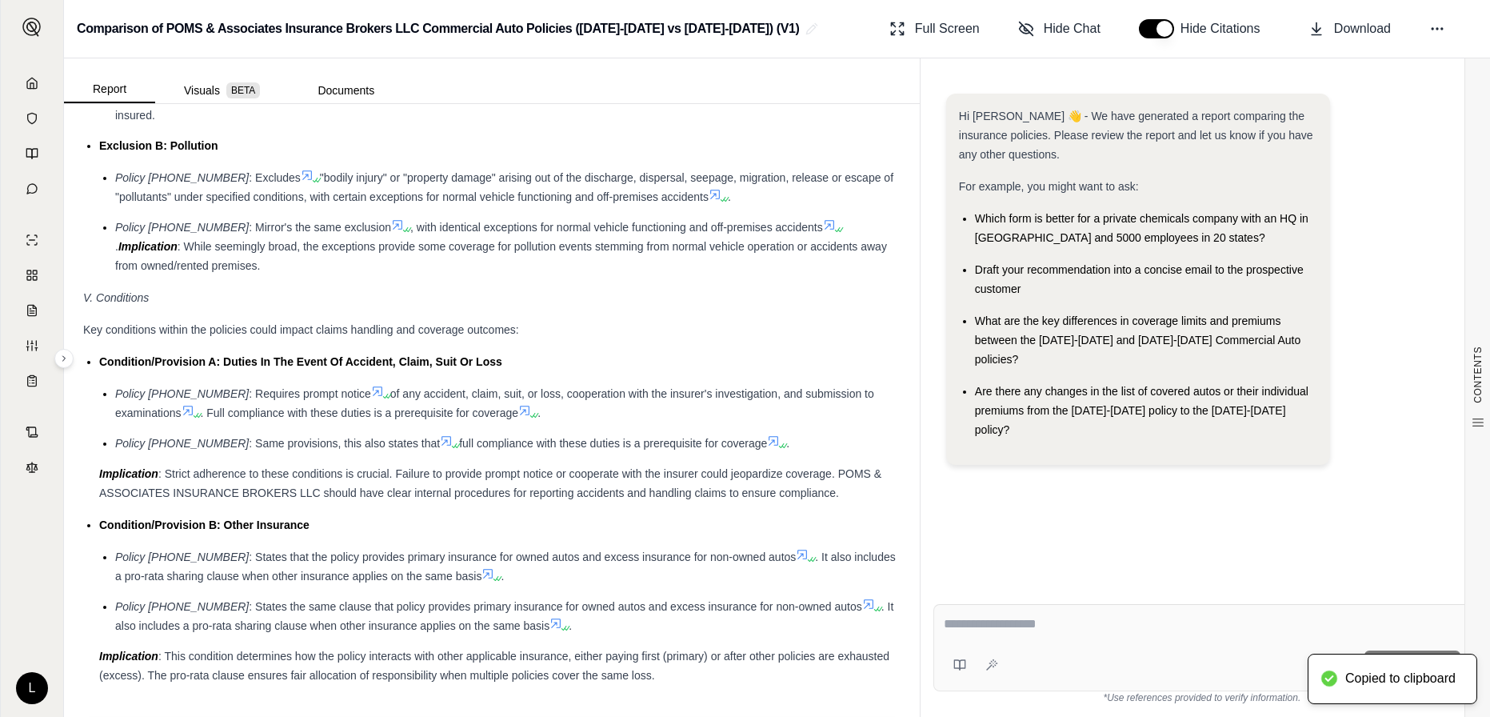
click at [1012, 633] on div at bounding box center [1202, 626] width 517 height 25
click at [1168, 625] on textarea at bounding box center [1202, 623] width 517 height 19
paste textarea "**********"
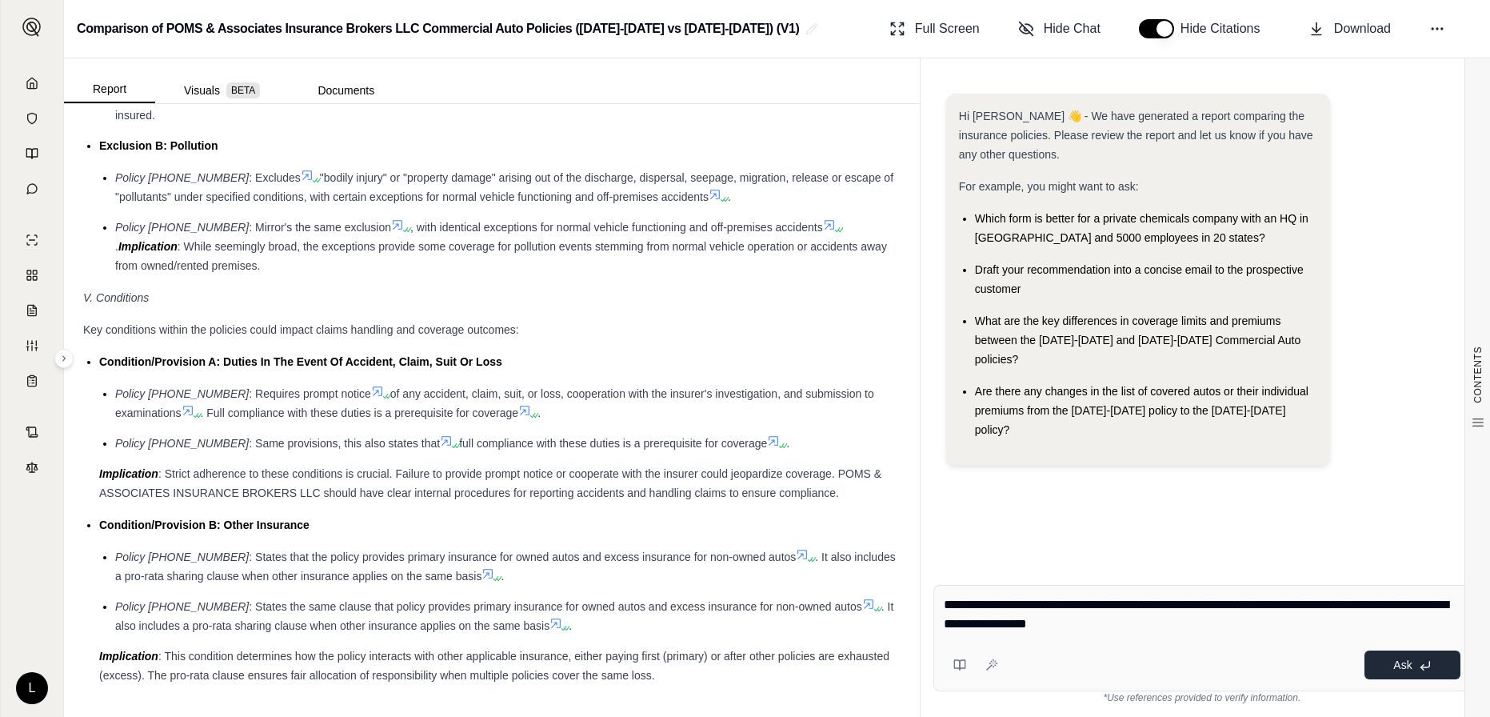
type textarea "**********"
click at [1401, 671] on button "Ask" at bounding box center [1412, 664] width 96 height 29
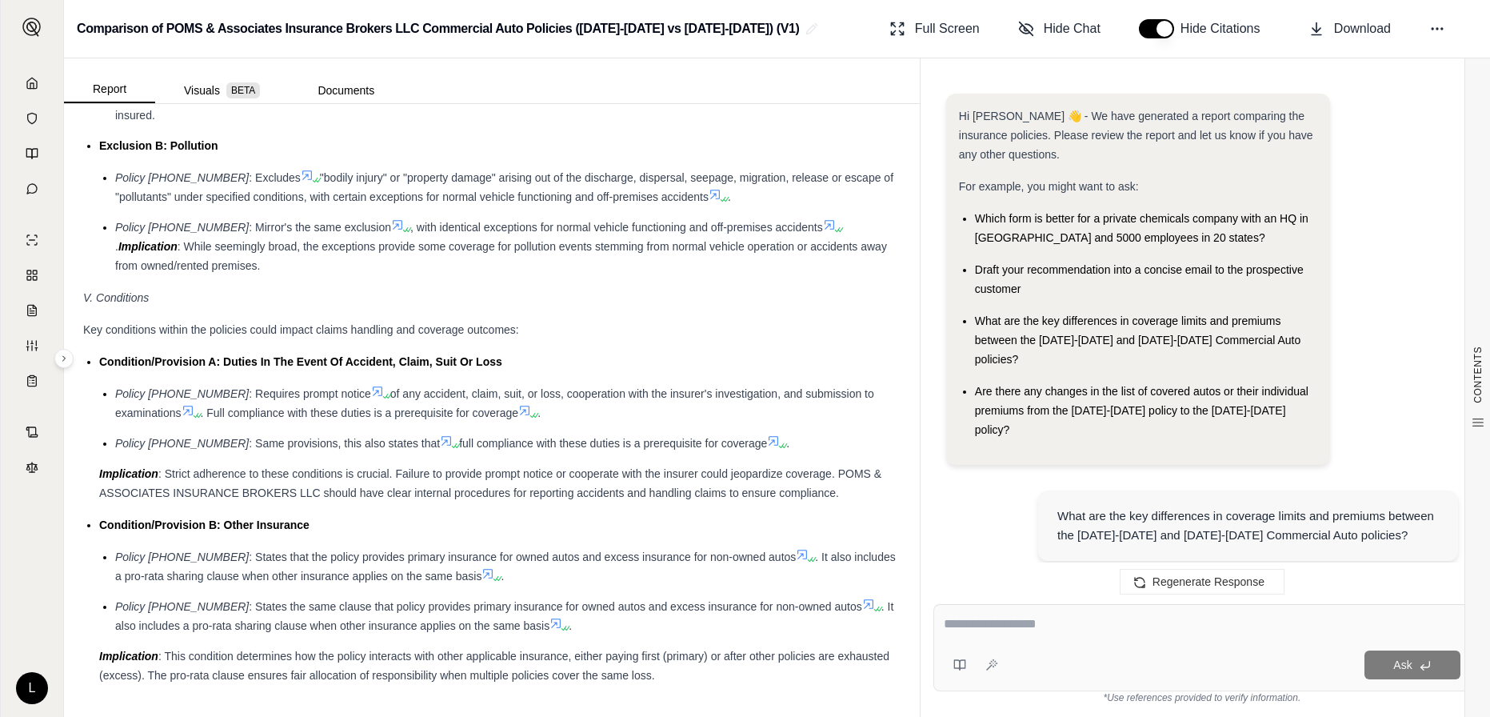
scroll to position [2832, 0]
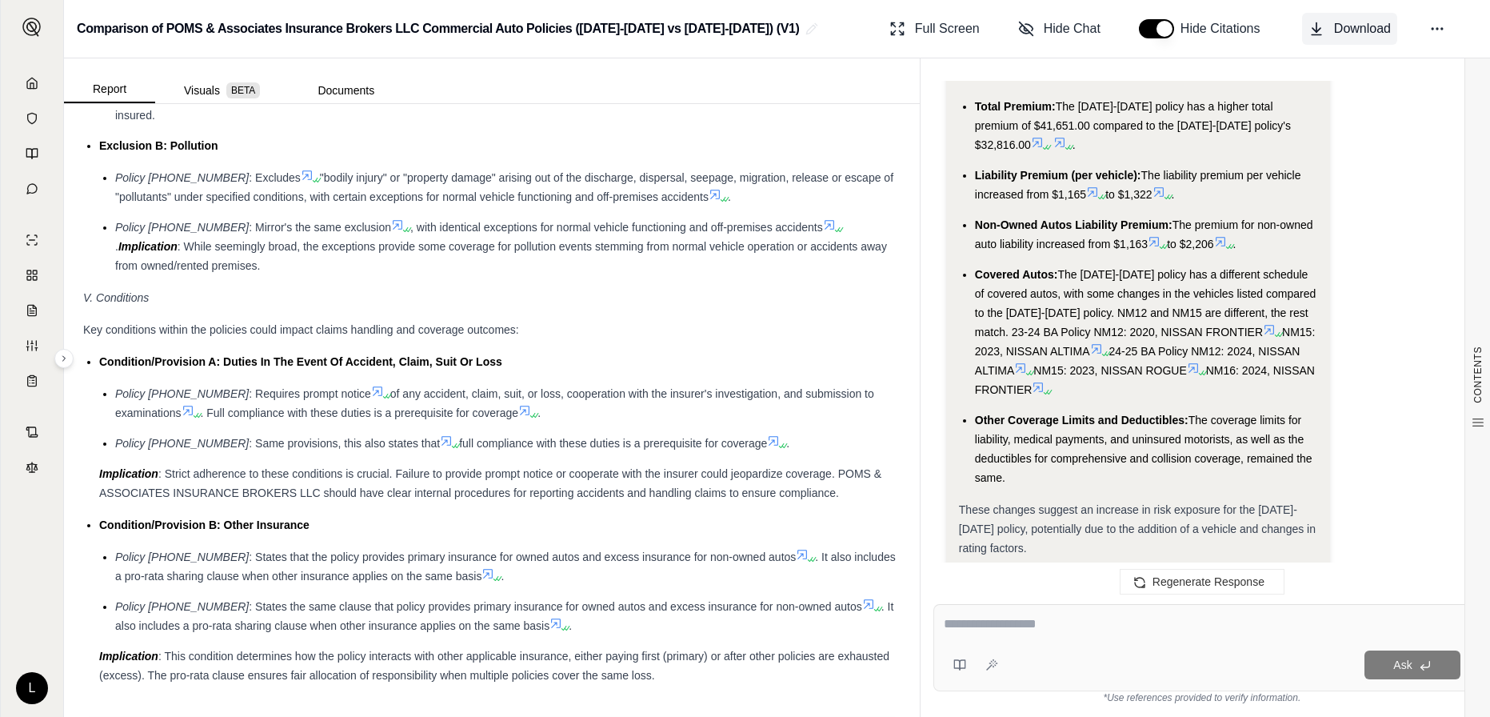
drag, startPoint x: 1337, startPoint y: 30, endPoint x: 1343, endPoint y: 37, distance: 8.5
click at [1338, 34] on span "Download" at bounding box center [1362, 28] width 57 height 19
